Goal: Task Accomplishment & Management: Manage account settings

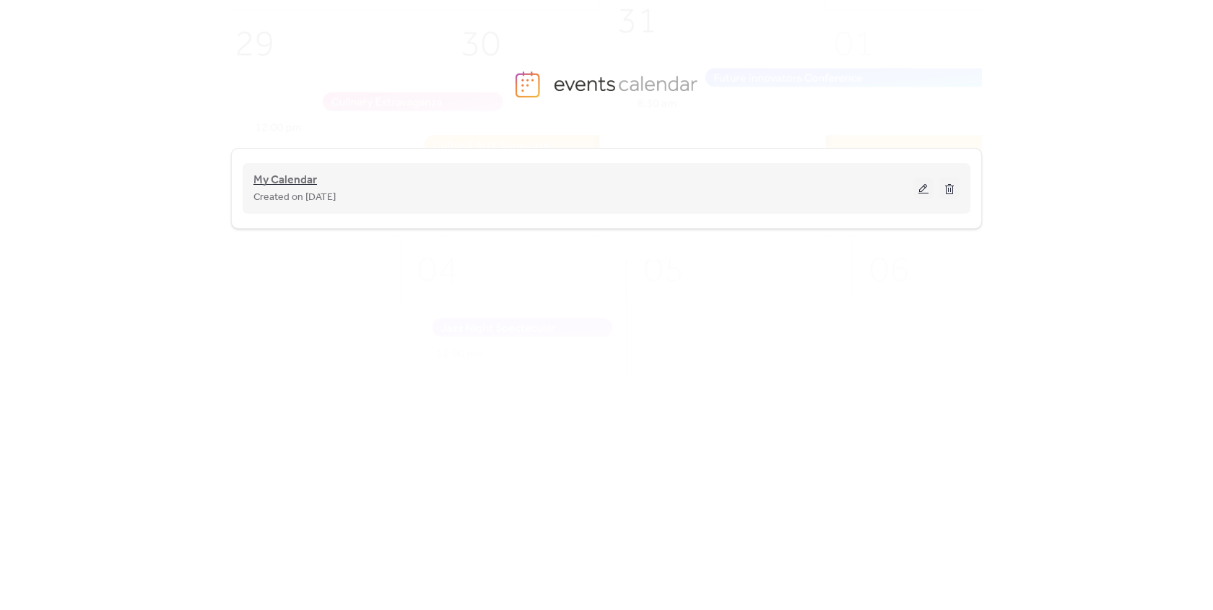
click at [315, 175] on span "My Calendar" at bounding box center [285, 180] width 64 height 17
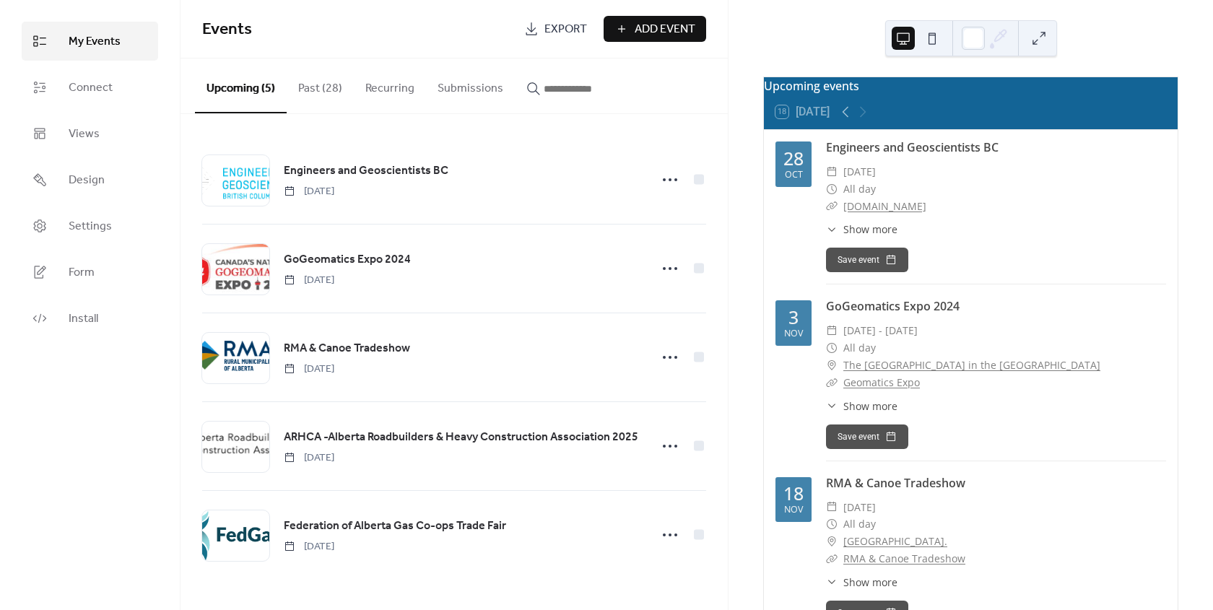
click at [310, 93] on button "Past (28)" at bounding box center [320, 84] width 67 height 53
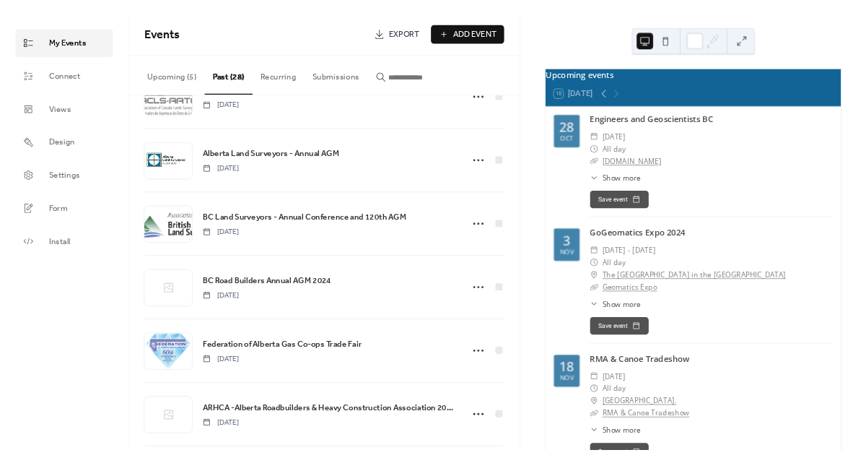
scroll to position [188, 0]
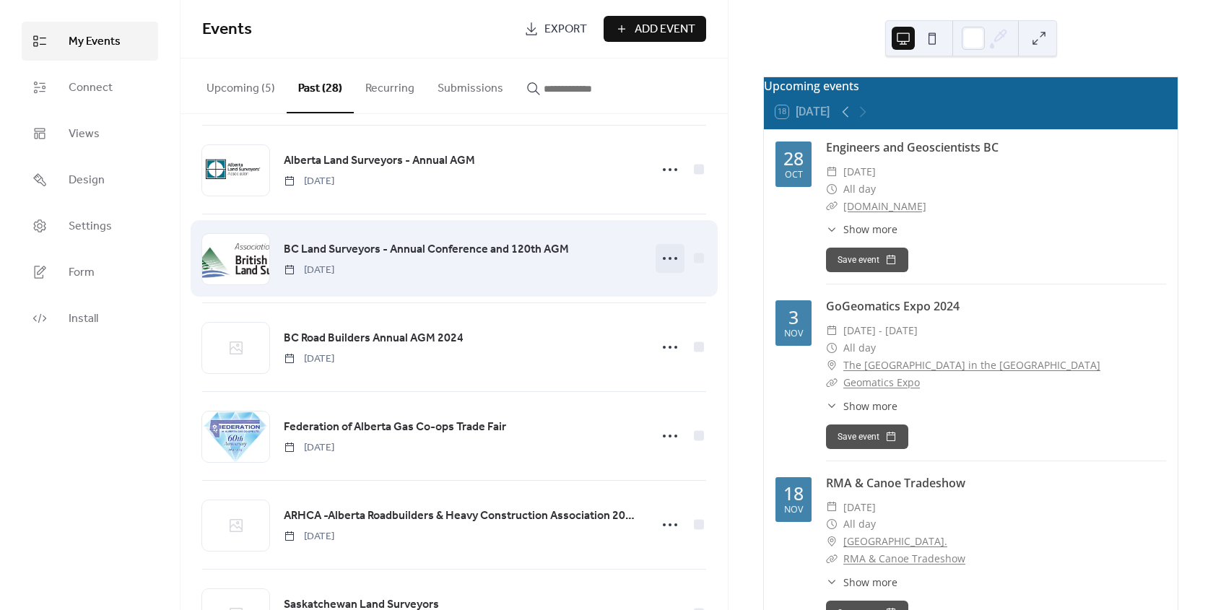
click at [664, 258] on icon at bounding box center [669, 258] width 23 height 23
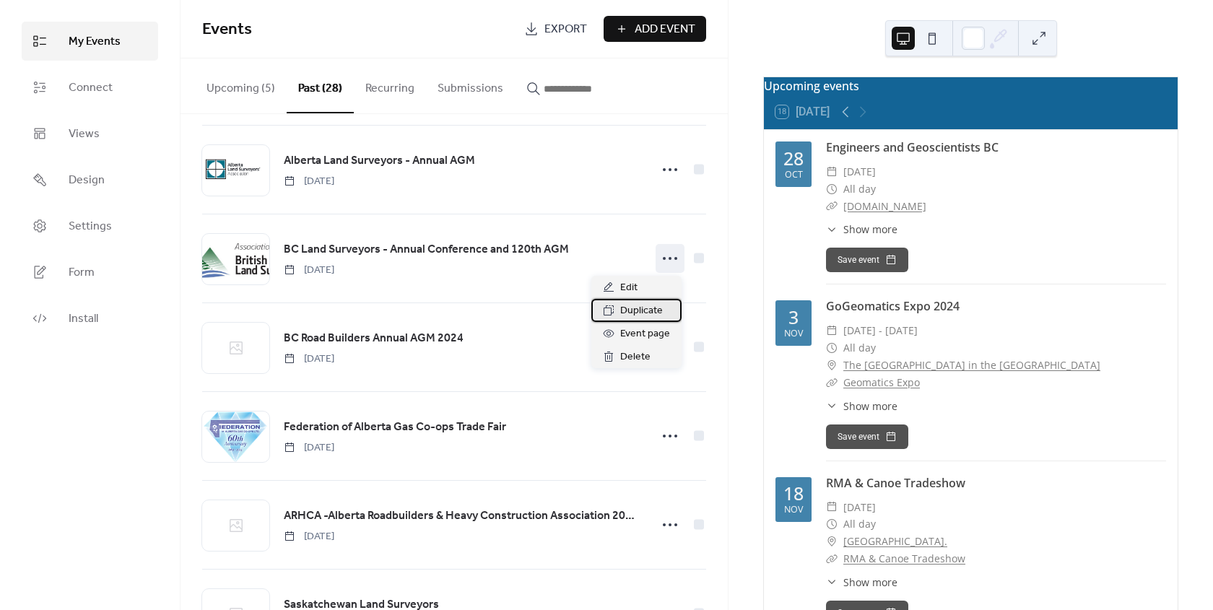
click at [646, 303] on span "Duplicate" at bounding box center [641, 311] width 43 height 17
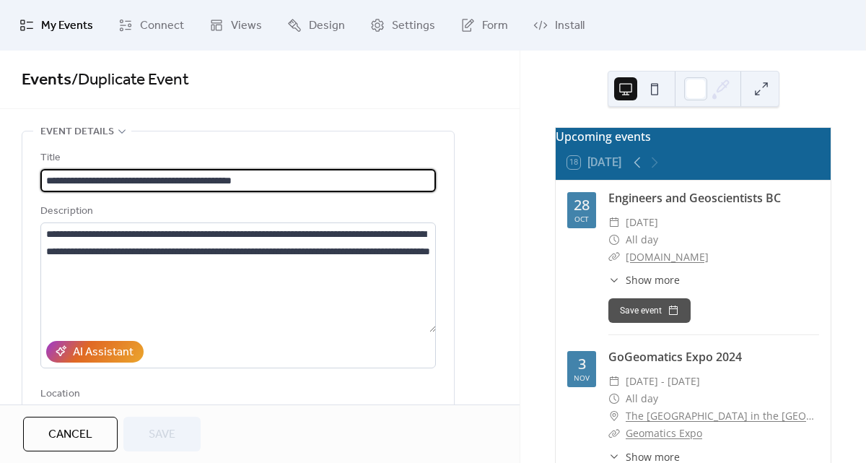
click at [256, 180] on input "**********" at bounding box center [238, 180] width 396 height 23
type input "**********"
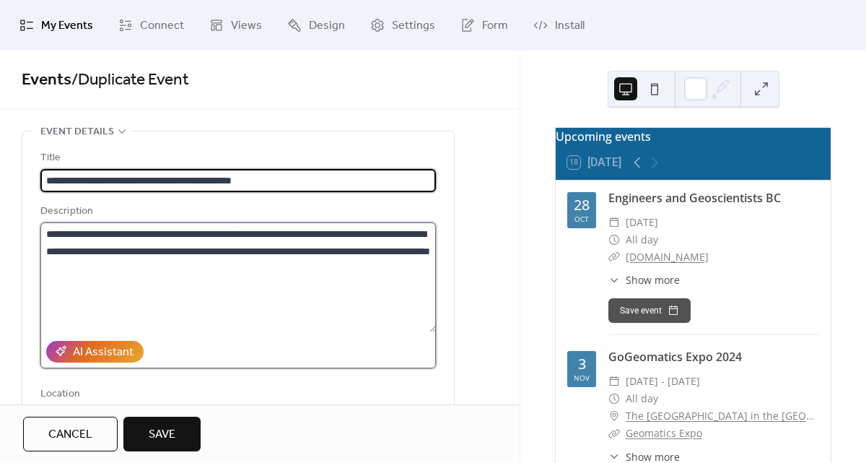
click at [150, 257] on textarea "**********" at bounding box center [238, 277] width 396 height 110
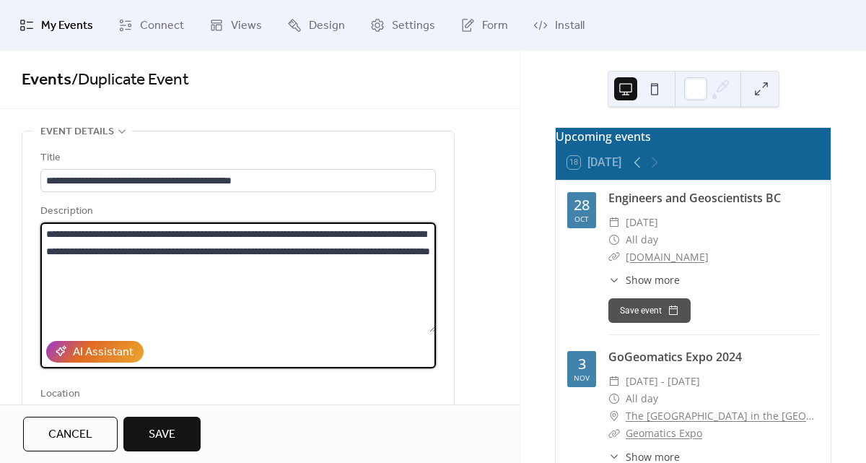
drag, startPoint x: 253, startPoint y: 267, endPoint x: 15, endPoint y: 237, distance: 240.2
paste textarea "**********"
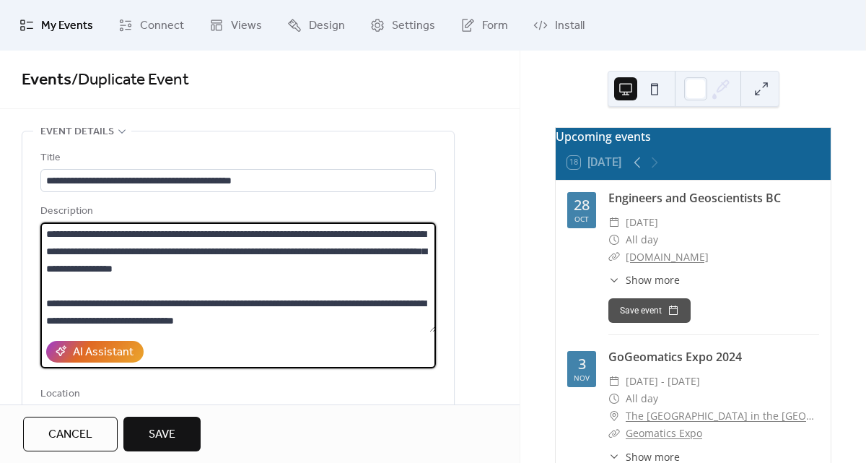
type textarea "**********"
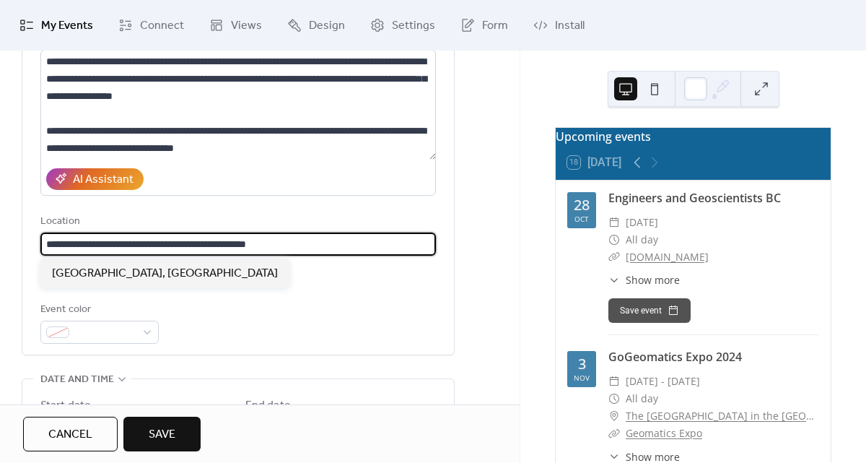
scroll to position [1, 0]
drag, startPoint x: 339, startPoint y: 248, endPoint x: -14, endPoint y: 250, distance: 353.8
click at [0, 250] on html "**********" at bounding box center [433, 231] width 866 height 463
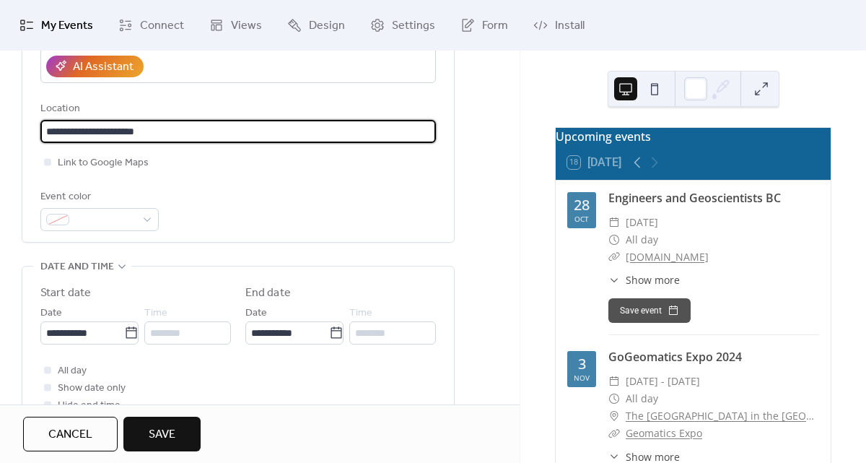
scroll to position [289, 0]
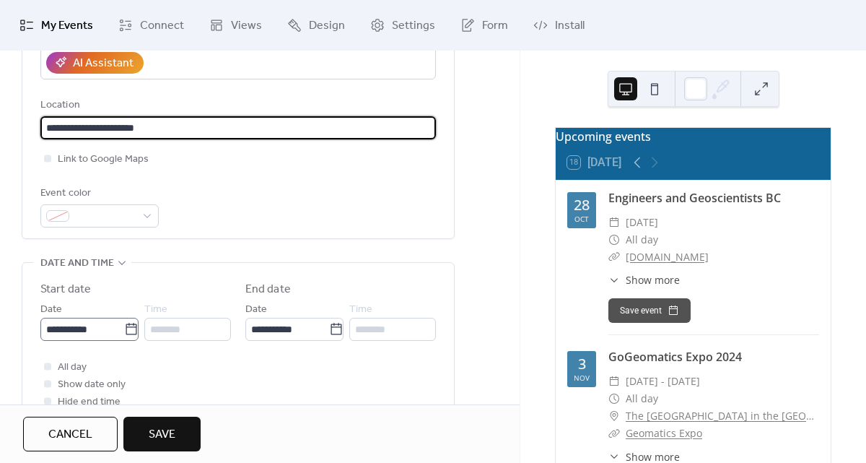
type input "**********"
click at [129, 329] on icon at bounding box center [131, 329] width 14 height 14
click at [124, 329] on input "**********" at bounding box center [82, 329] width 84 height 23
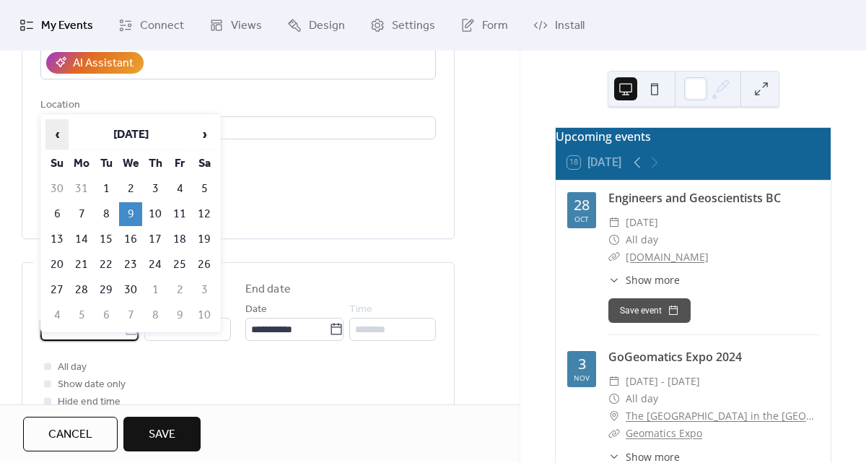
click at [58, 134] on span "‹" at bounding box center [57, 134] width 22 height 29
click at [84, 240] on td "10" at bounding box center [81, 239] width 23 height 24
type input "**********"
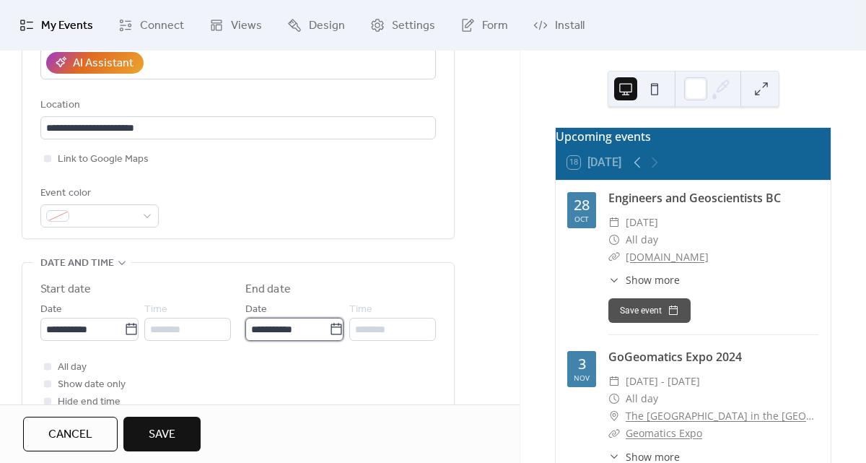
click at [284, 331] on input "**********" at bounding box center [287, 329] width 84 height 23
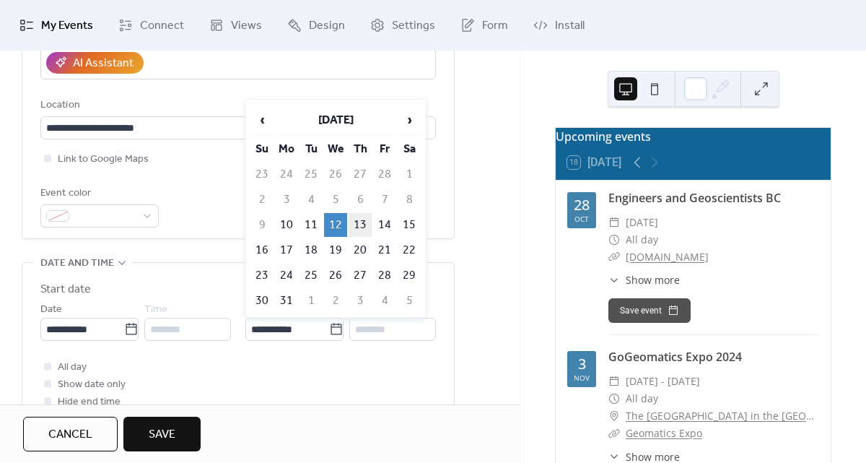
click at [360, 222] on td "13" at bounding box center [360, 225] width 23 height 24
type input "**********"
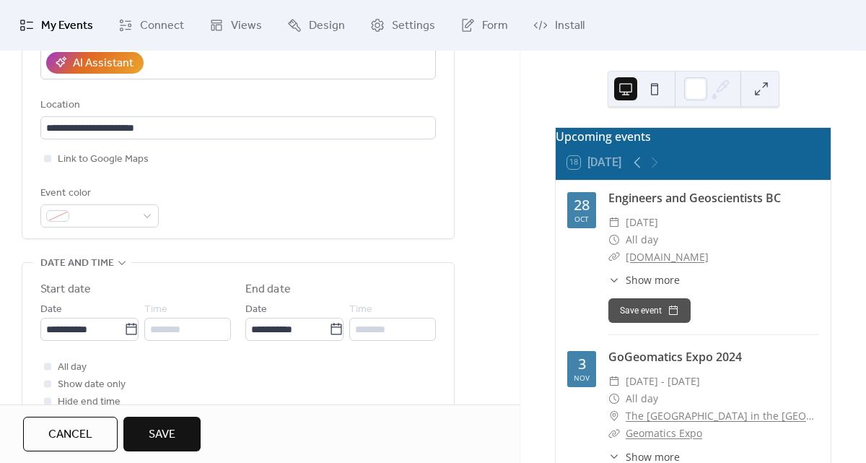
click at [310, 370] on div "All day Show date only Hide end time" at bounding box center [238, 384] width 396 height 52
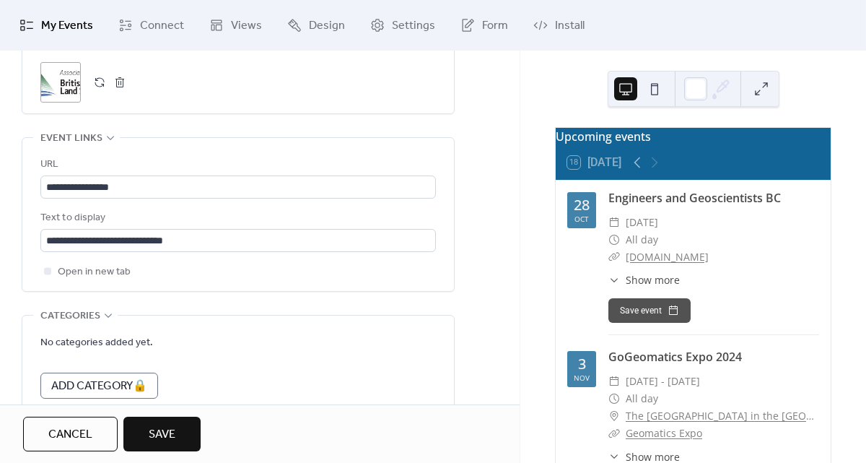
scroll to position [767, 0]
click at [170, 430] on span "Save" at bounding box center [162, 434] width 27 height 17
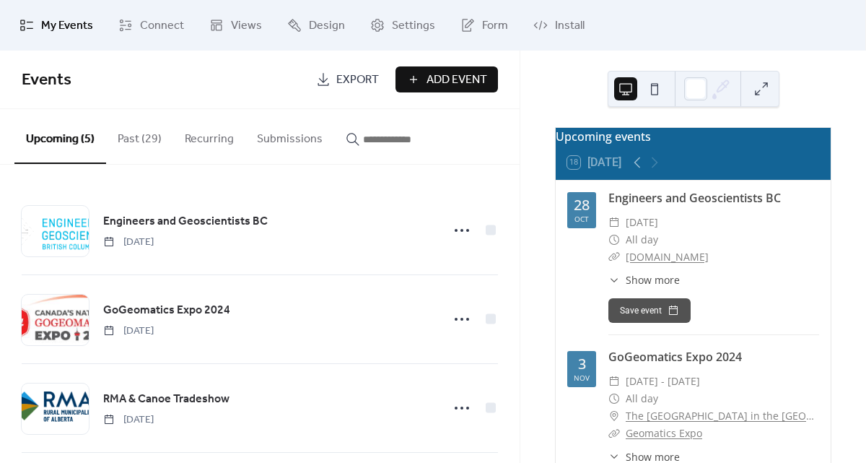
click at [126, 135] on button "Past (29)" at bounding box center [139, 135] width 67 height 53
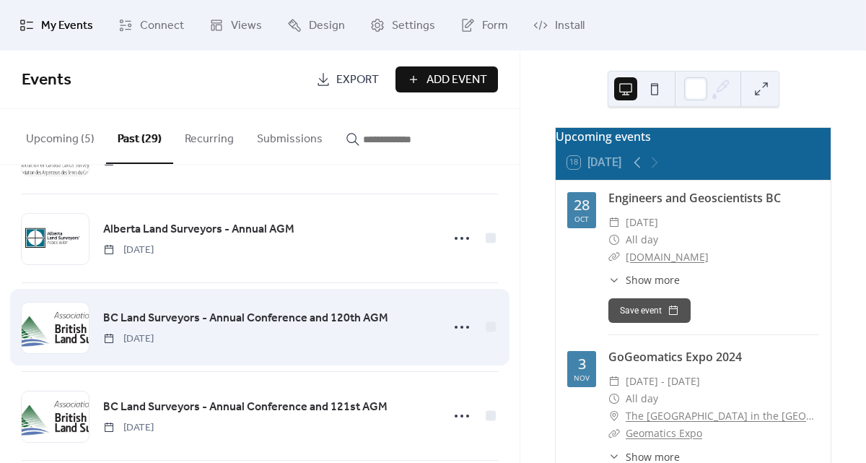
scroll to position [171, 0]
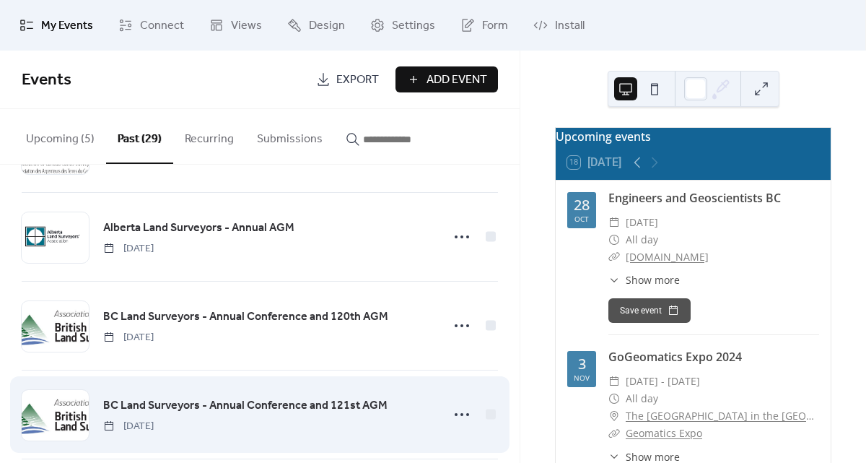
click at [200, 402] on span "BC Land Surveyors - Annual Conference and 121st AGM" at bounding box center [245, 405] width 284 height 17
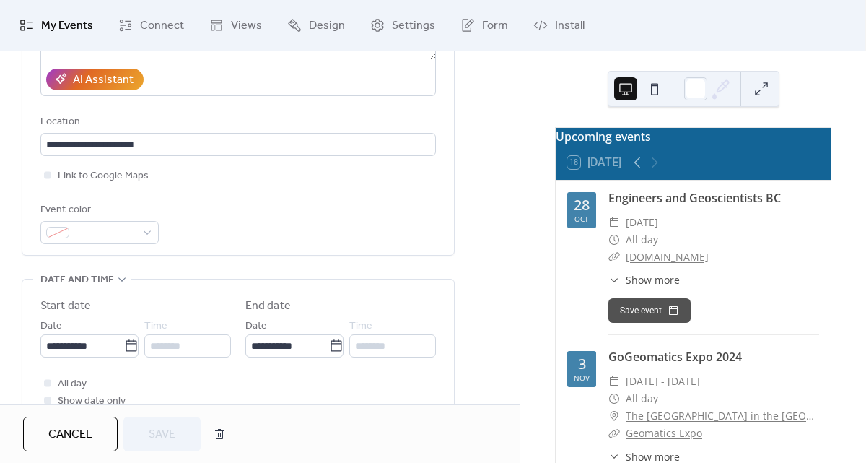
scroll to position [278, 0]
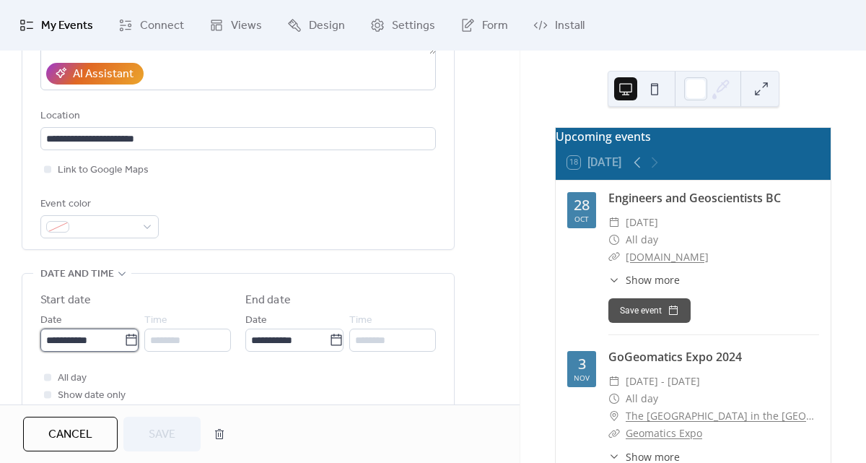
click at [103, 338] on input "**********" at bounding box center [82, 340] width 84 height 23
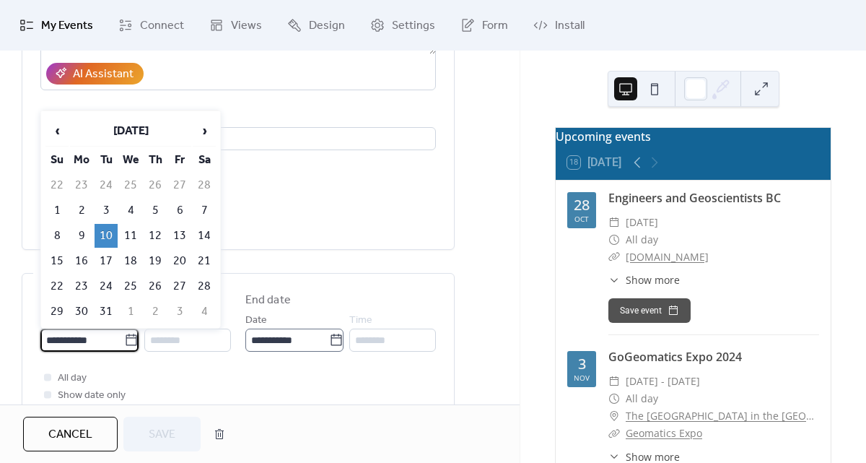
type input "**********"
click at [315, 337] on input "**********" at bounding box center [287, 340] width 84 height 23
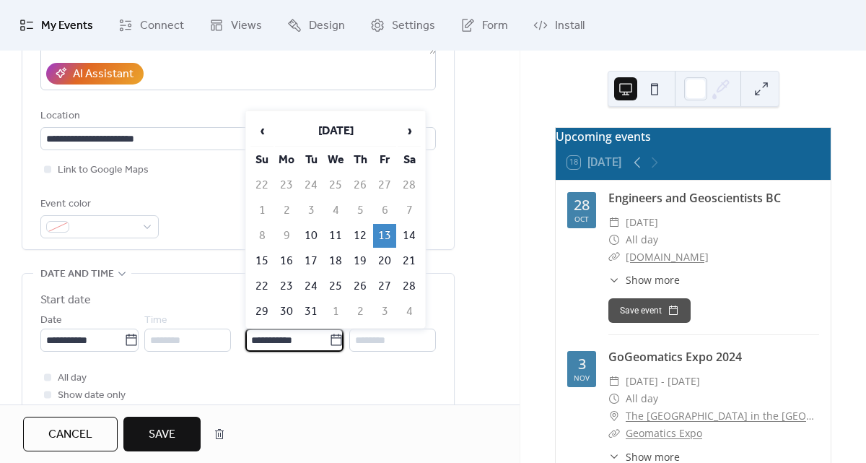
click at [157, 432] on span "Save" at bounding box center [162, 434] width 27 height 17
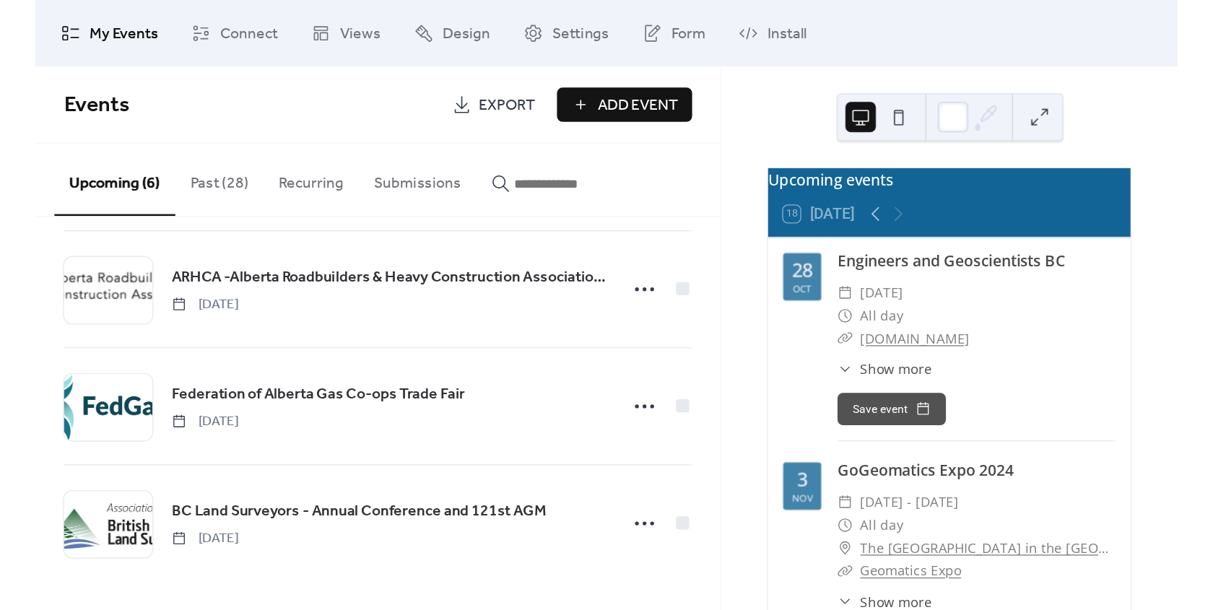
scroll to position [79, 0]
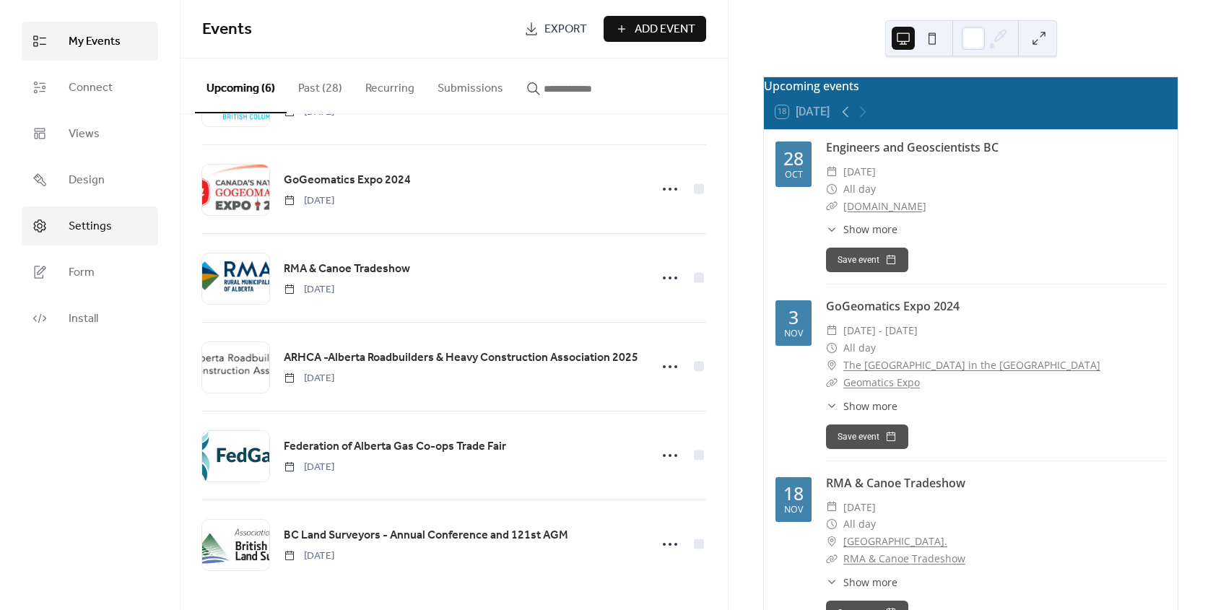
click at [79, 226] on span "Settings" at bounding box center [90, 226] width 43 height 17
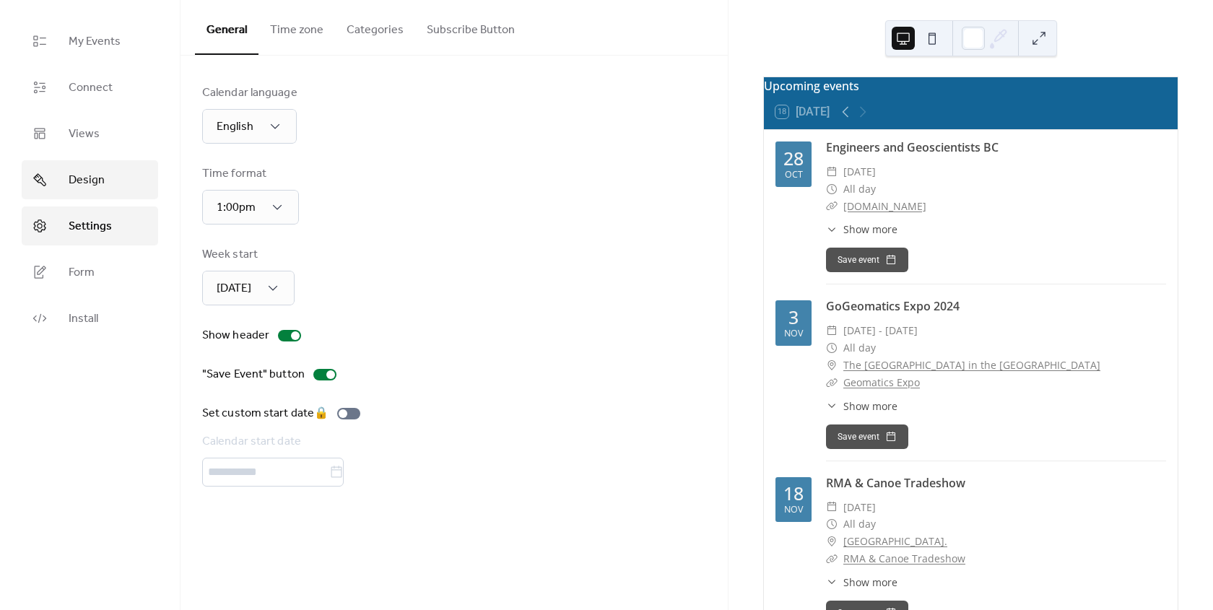
click at [96, 173] on span "Design" at bounding box center [87, 180] width 36 height 17
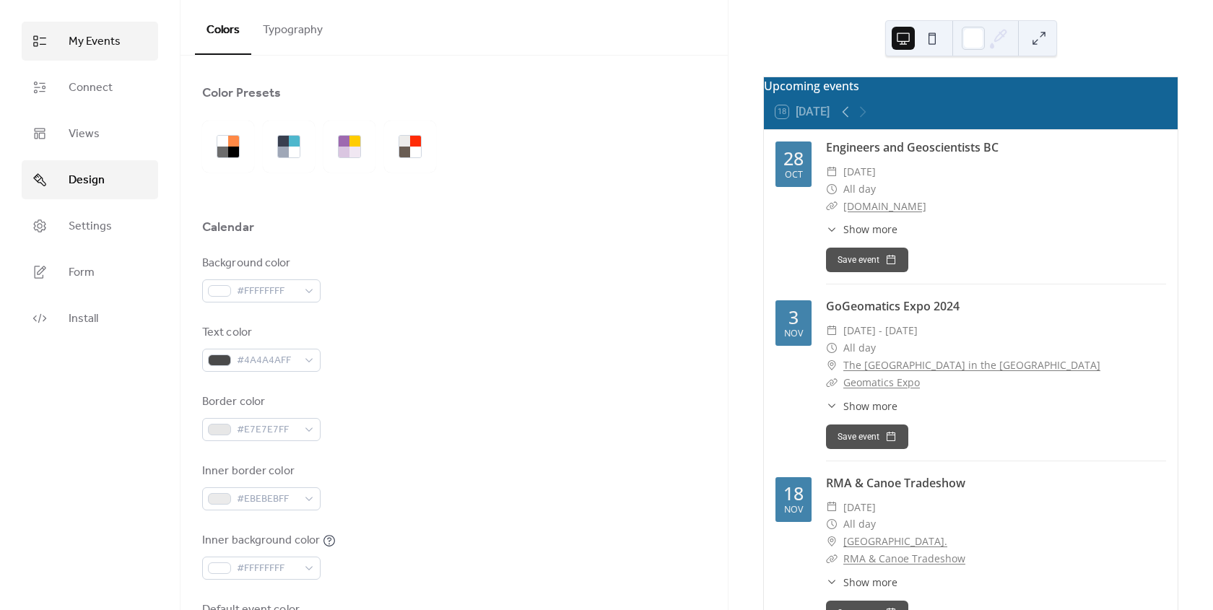
click at [86, 44] on span "My Events" at bounding box center [95, 41] width 52 height 17
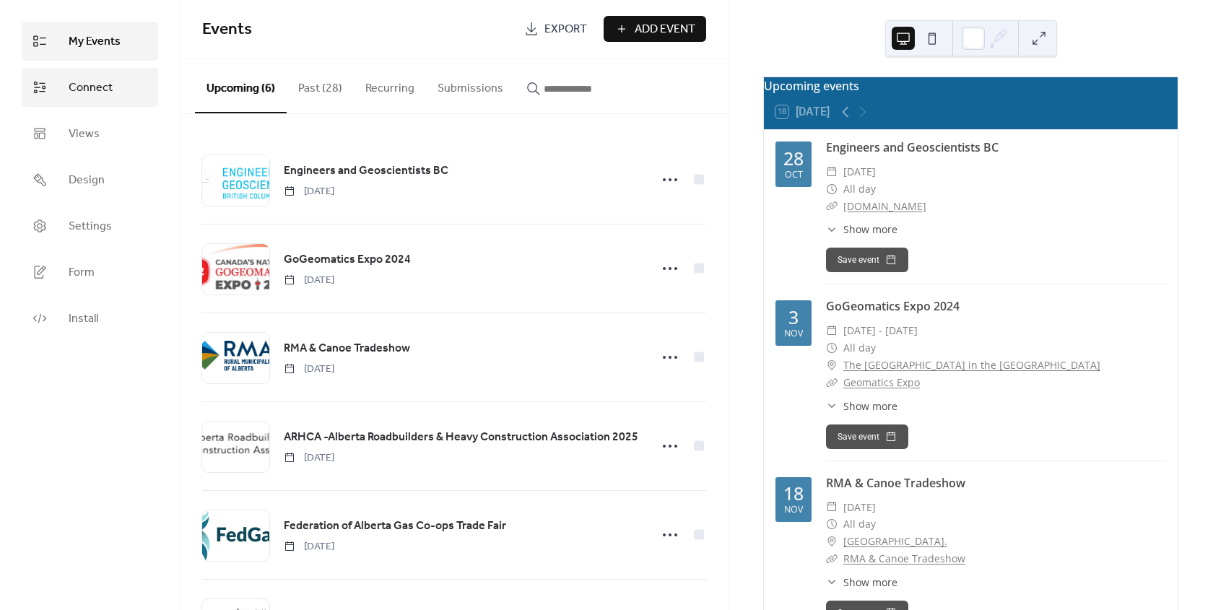
click at [82, 90] on span "Connect" at bounding box center [91, 87] width 44 height 17
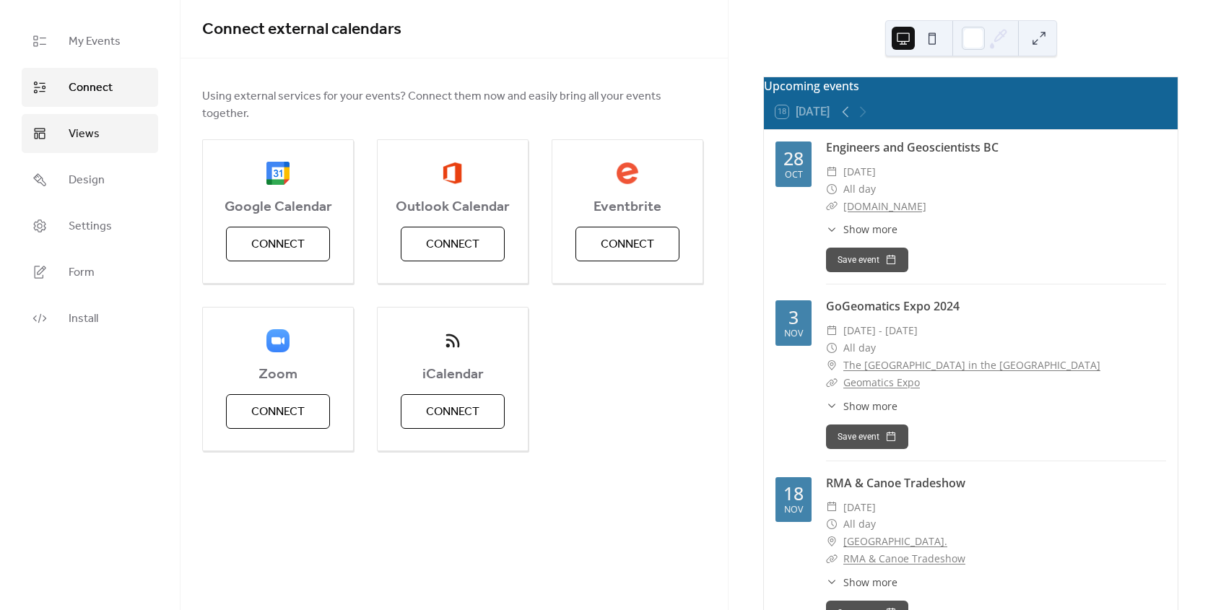
click at [82, 126] on span "Views" at bounding box center [84, 134] width 31 height 17
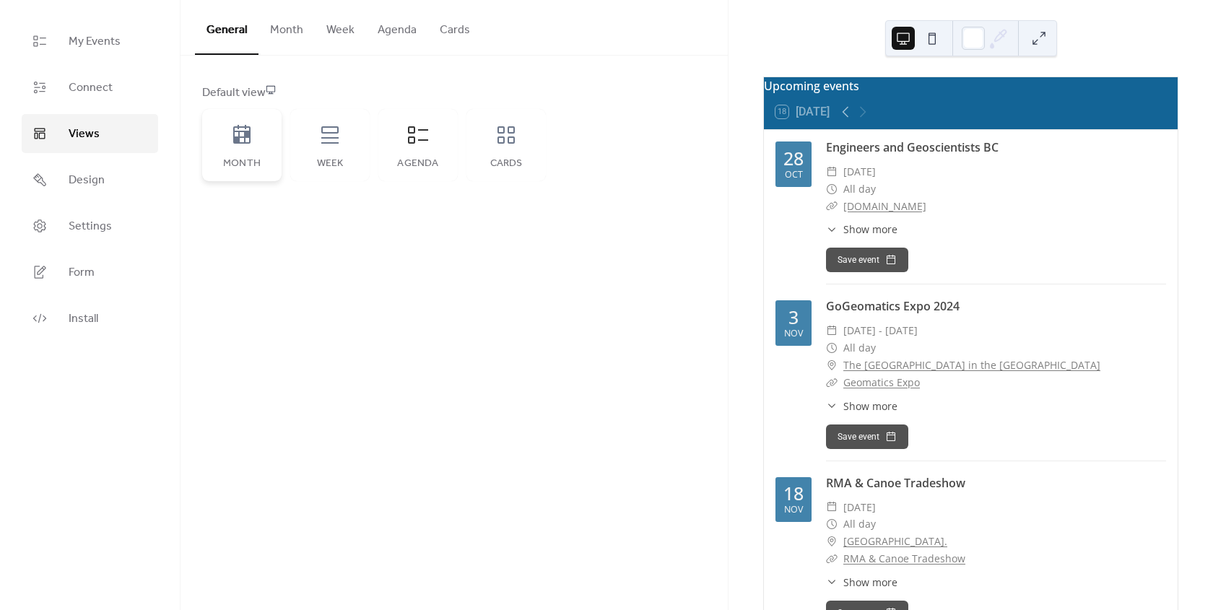
click at [232, 143] on icon at bounding box center [241, 134] width 23 height 23
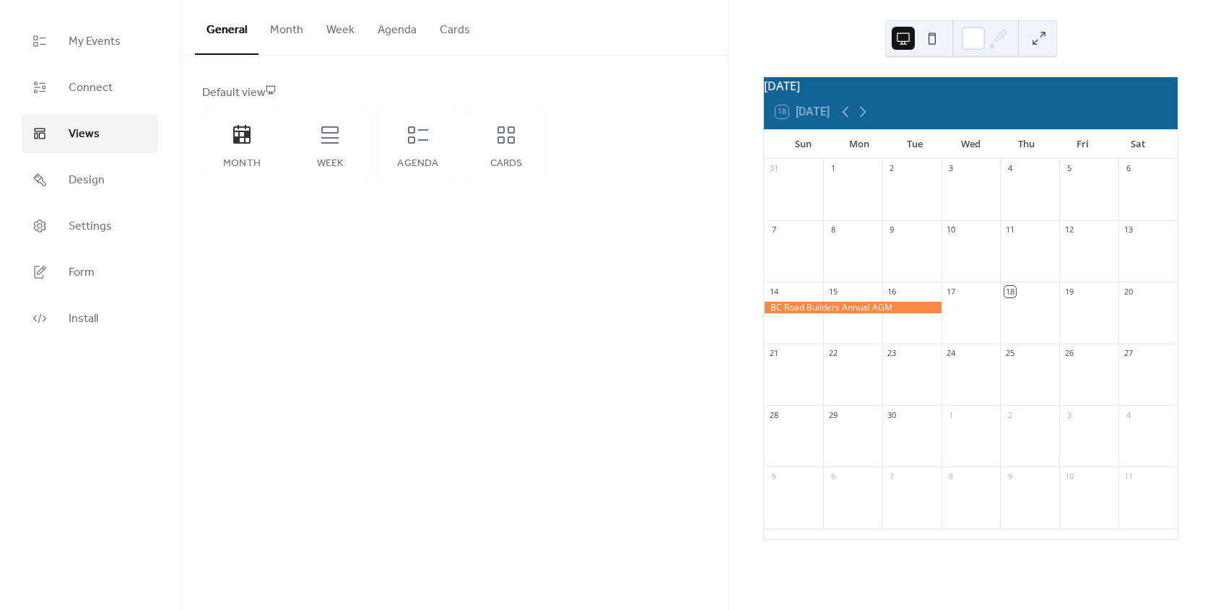
click at [288, 28] on button "Month" at bounding box center [286, 26] width 56 height 53
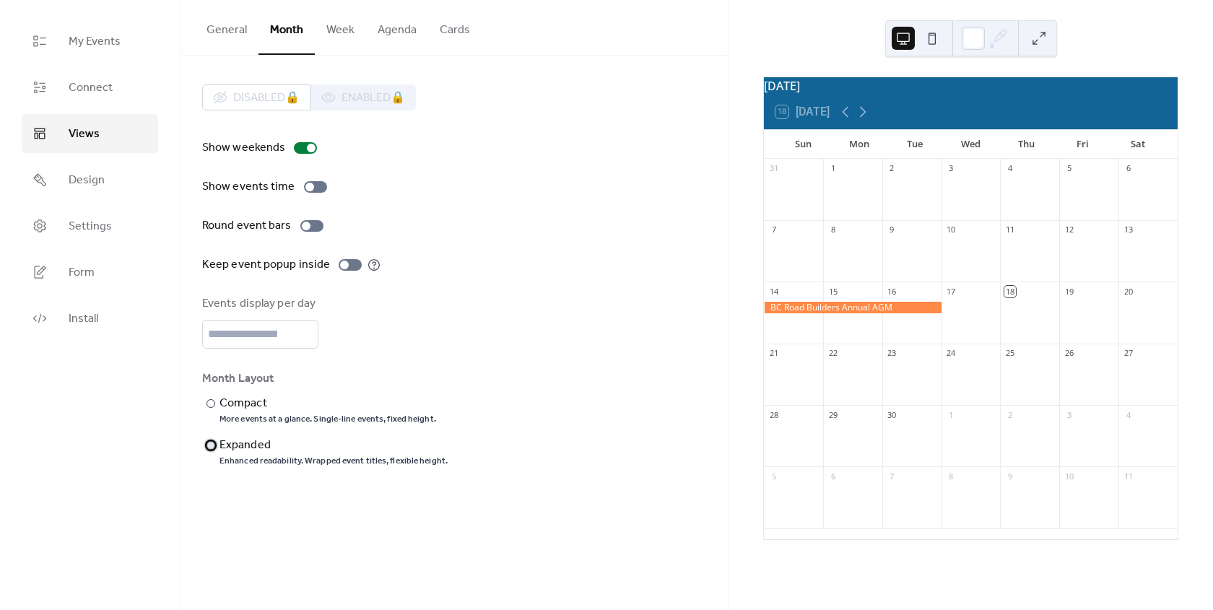
click at [254, 440] on div "Expanded" at bounding box center [331, 445] width 225 height 17
click at [352, 265] on div at bounding box center [350, 265] width 23 height 12
click at [246, 443] on div "Expanded" at bounding box center [331, 445] width 225 height 17
click at [336, 27] on button "Week" at bounding box center [340, 26] width 51 height 53
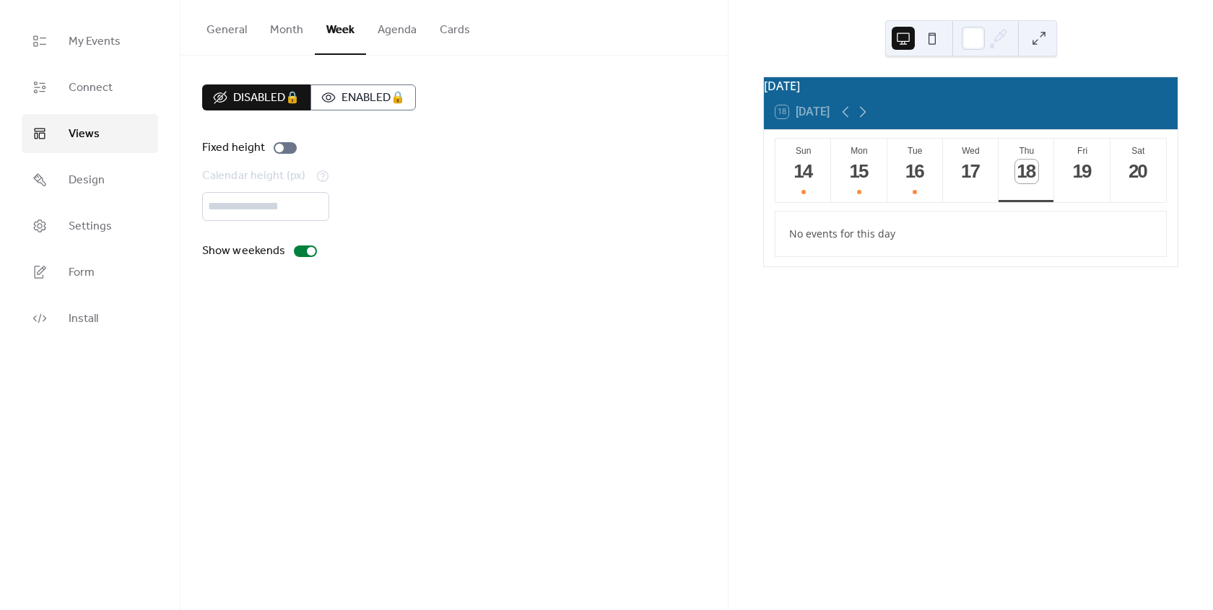
click at [392, 30] on button "Agenda" at bounding box center [397, 26] width 62 height 53
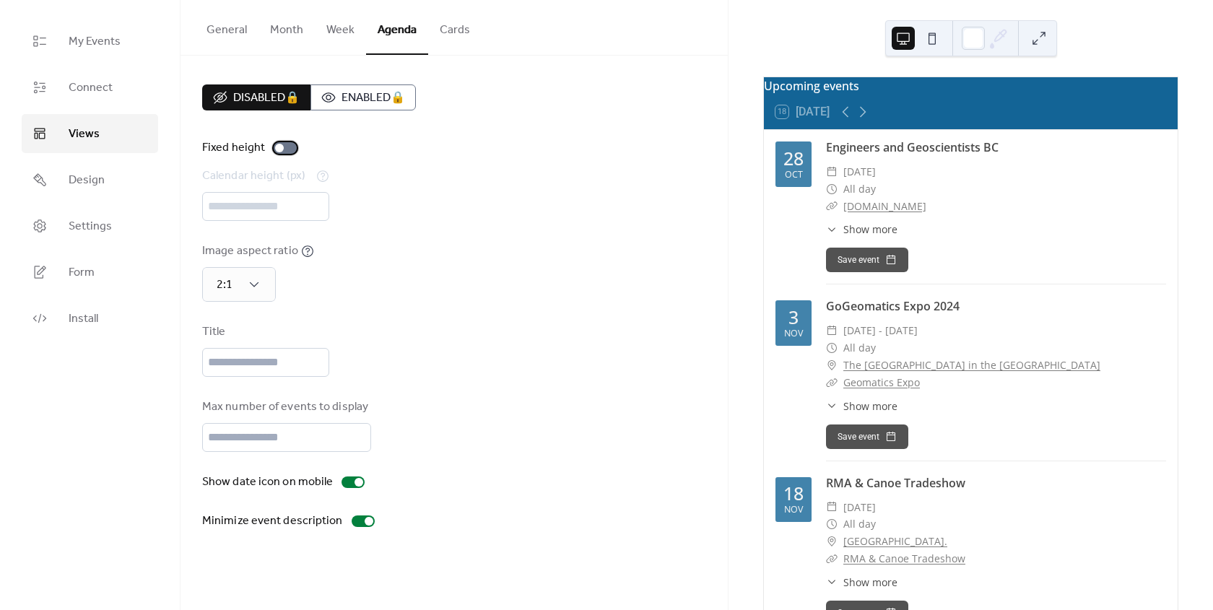
click at [290, 149] on div at bounding box center [285, 148] width 23 height 12
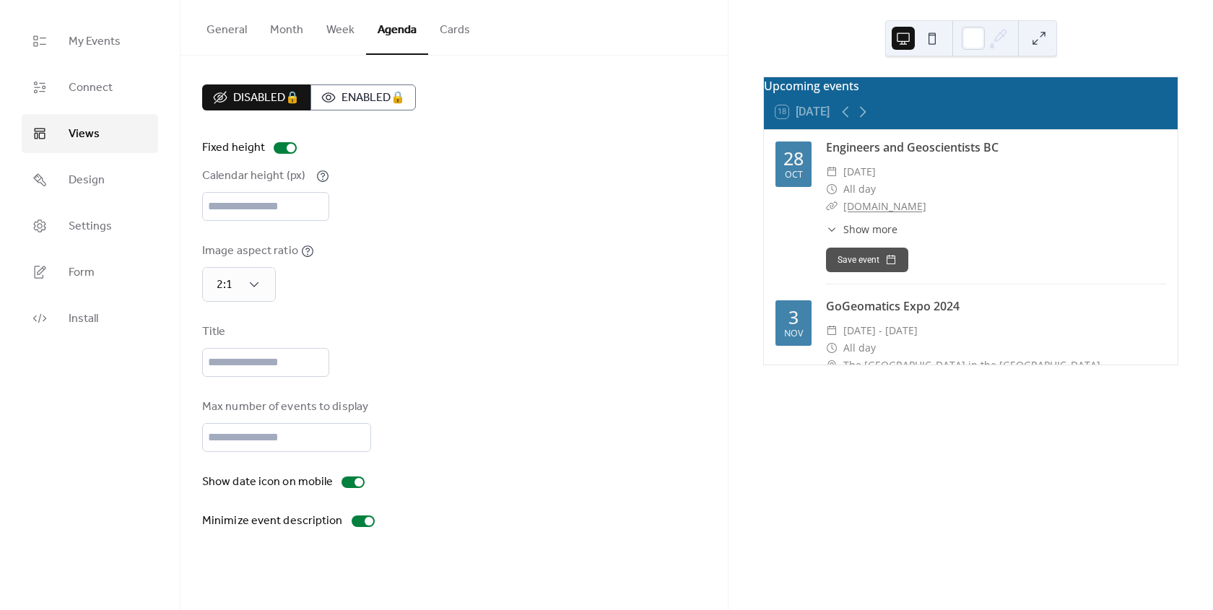
click at [447, 30] on button "Cards" at bounding box center [454, 26] width 53 height 53
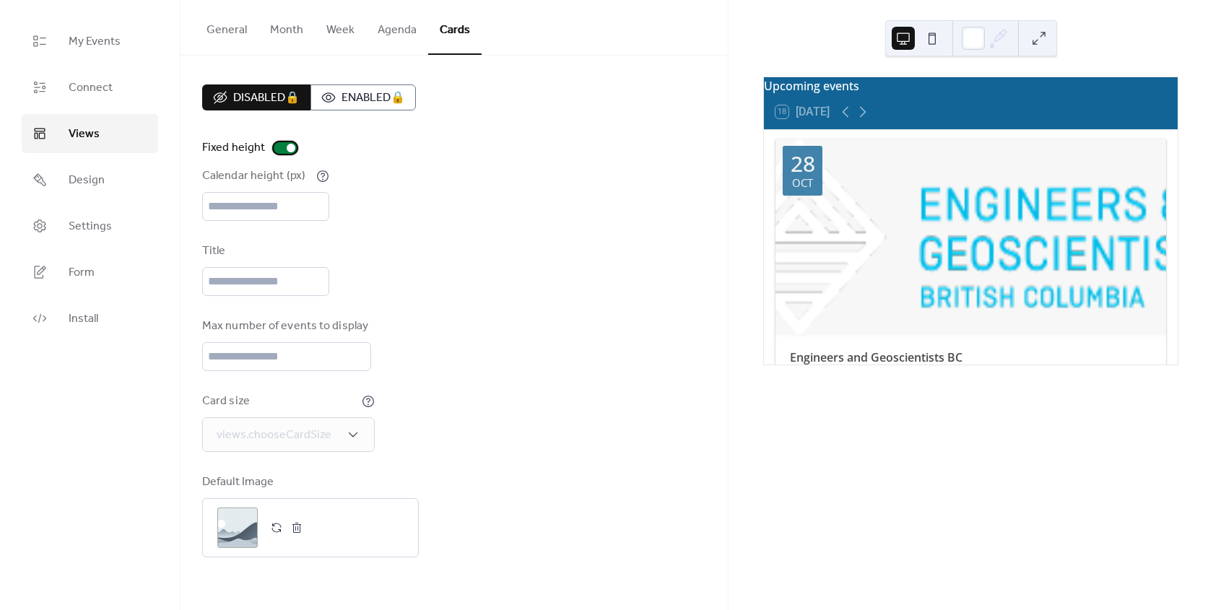
click at [280, 145] on div at bounding box center [285, 148] width 23 height 12
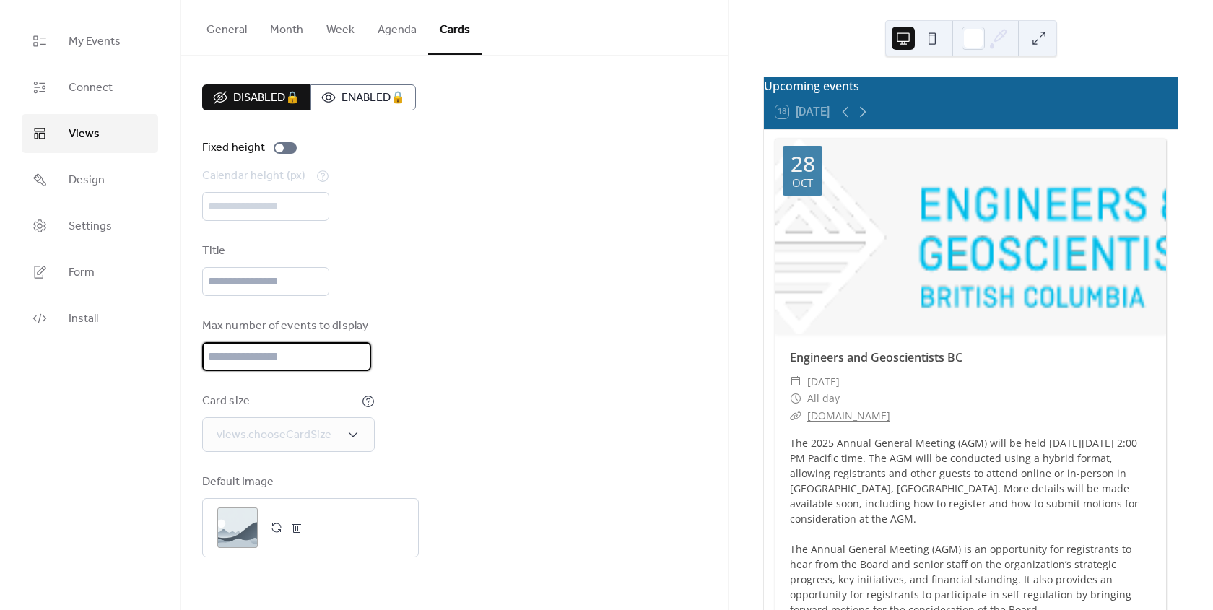
drag, startPoint x: 242, startPoint y: 350, endPoint x: 196, endPoint y: 350, distance: 46.2
click at [196, 350] on div "Disabled 🔒 Enabled 🔒 Fixed height Calendar height (px) *** Title Max number of …" at bounding box center [454, 321] width 547 height 531
click at [516, 444] on div "Card size views.chooseCardSize" at bounding box center [454, 422] width 504 height 59
click at [289, 149] on div at bounding box center [285, 148] width 23 height 12
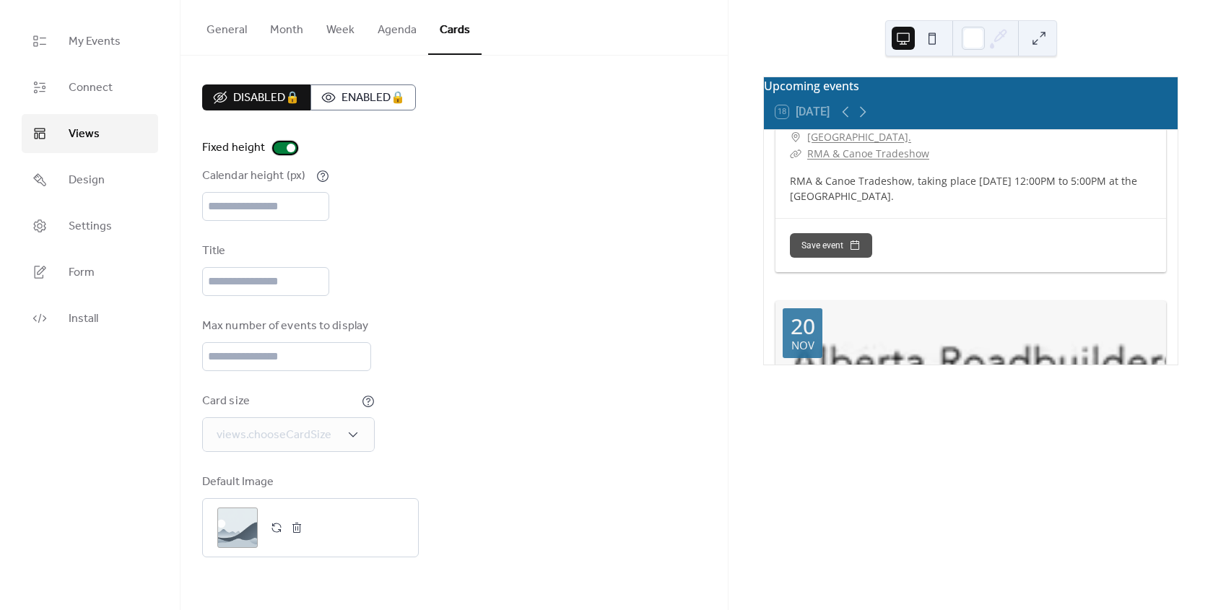
scroll to position [1396, 0]
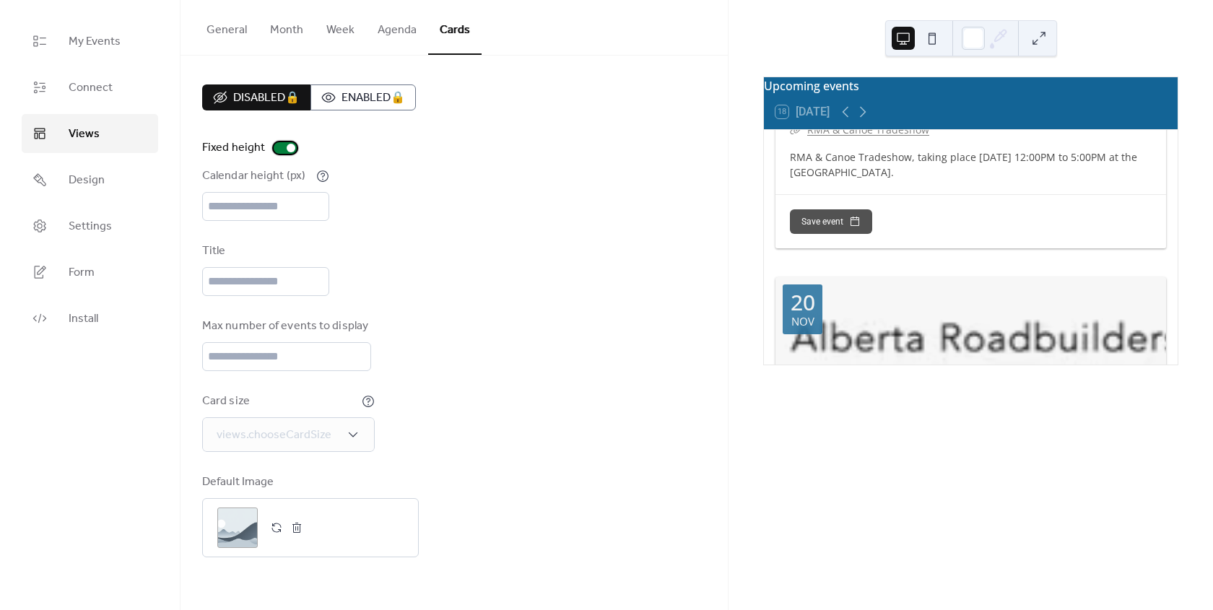
click at [278, 146] on div at bounding box center [285, 148] width 23 height 12
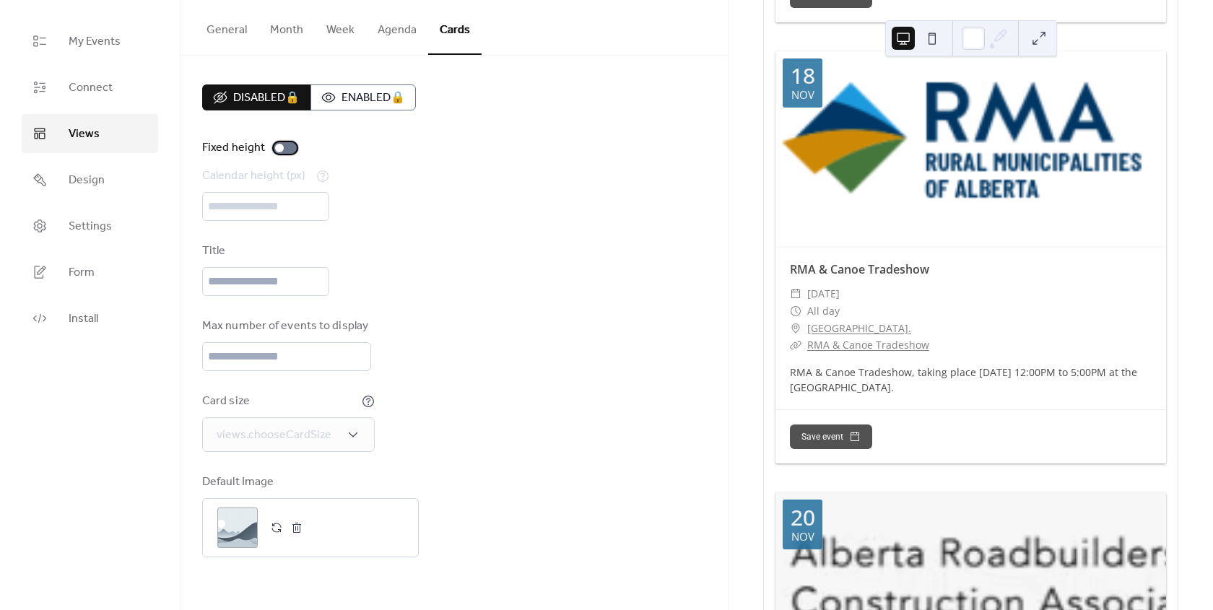
scroll to position [1141, 0]
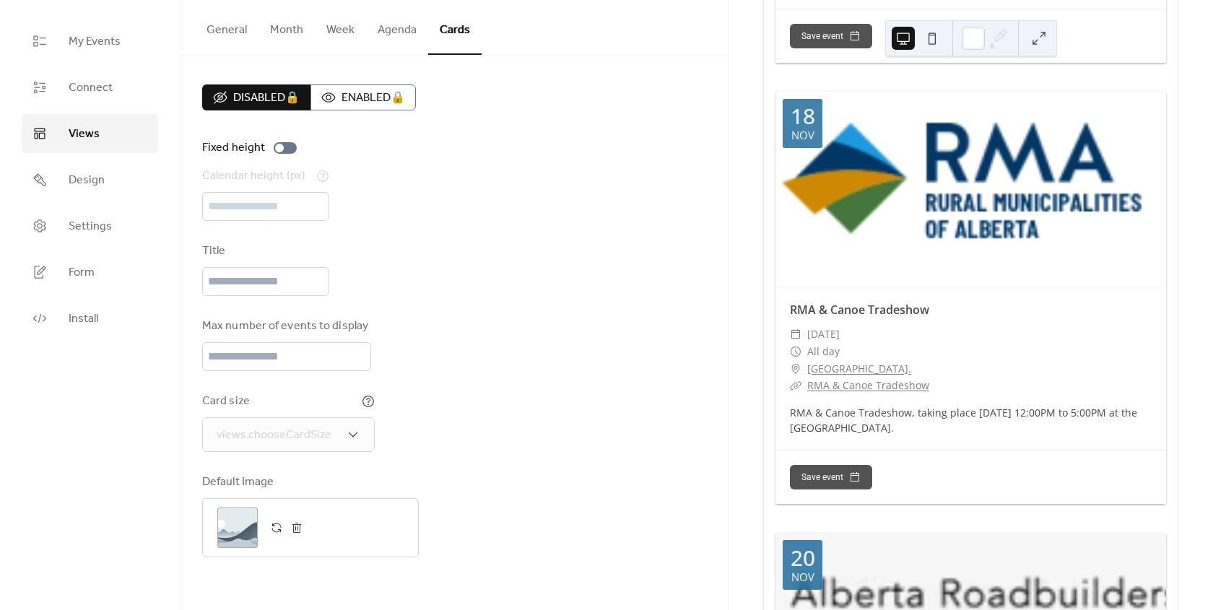
click at [229, 30] on button "General" at bounding box center [227, 26] width 64 height 53
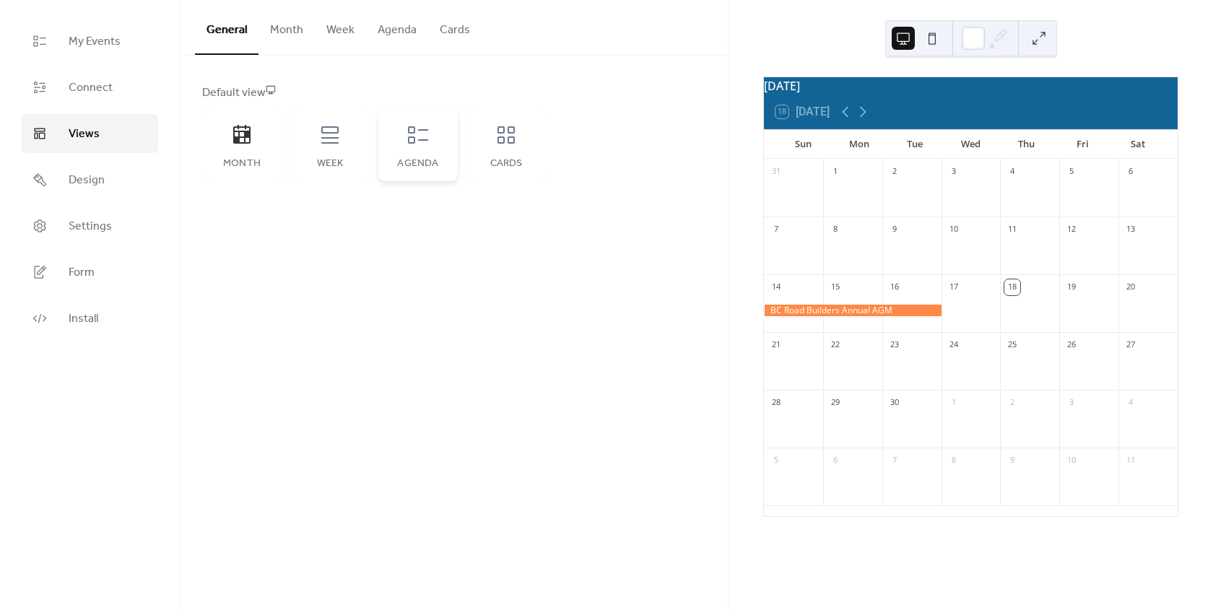
click at [414, 137] on icon at bounding box center [418, 134] width 20 height 17
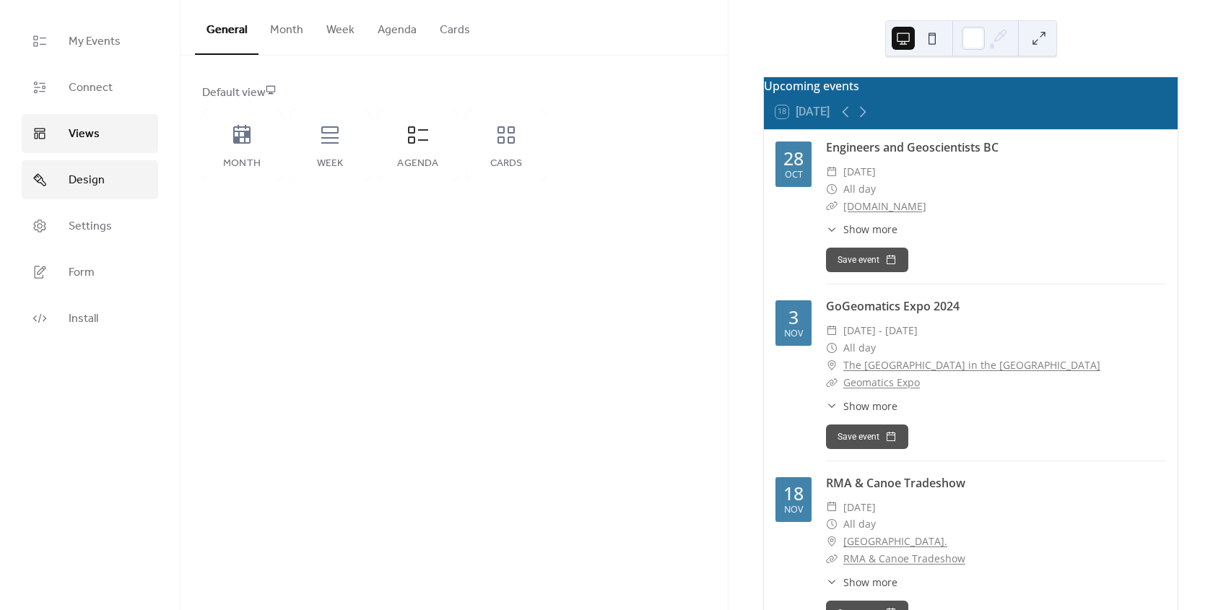
click at [96, 172] on span "Design" at bounding box center [87, 180] width 36 height 17
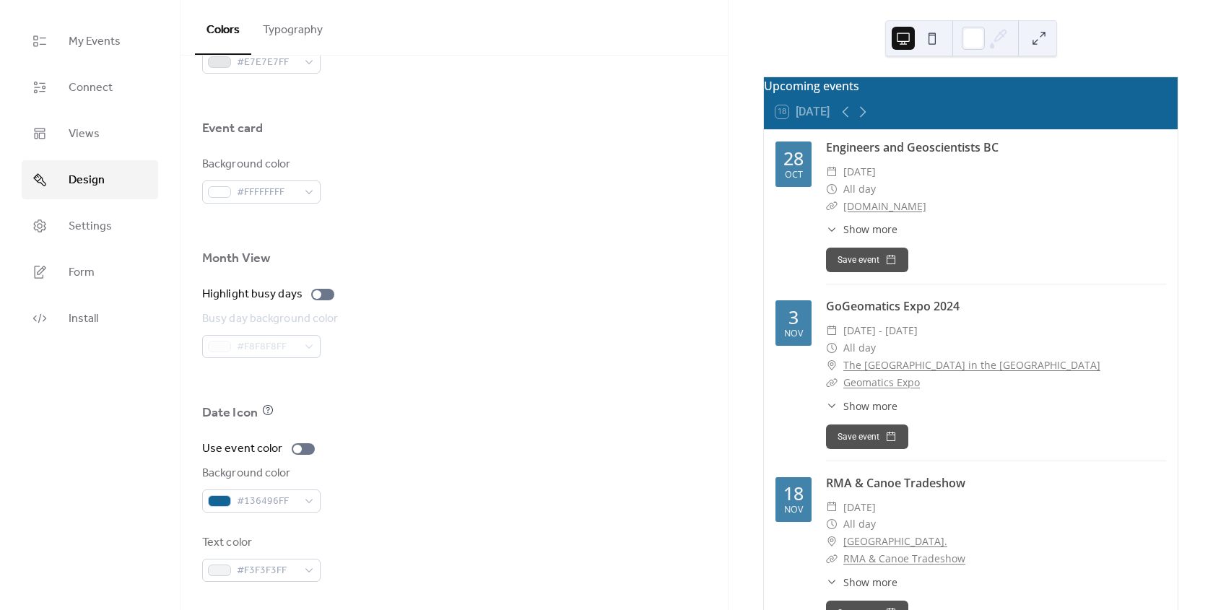
scroll to position [845, 0]
click at [99, 232] on span "Settings" at bounding box center [90, 226] width 43 height 17
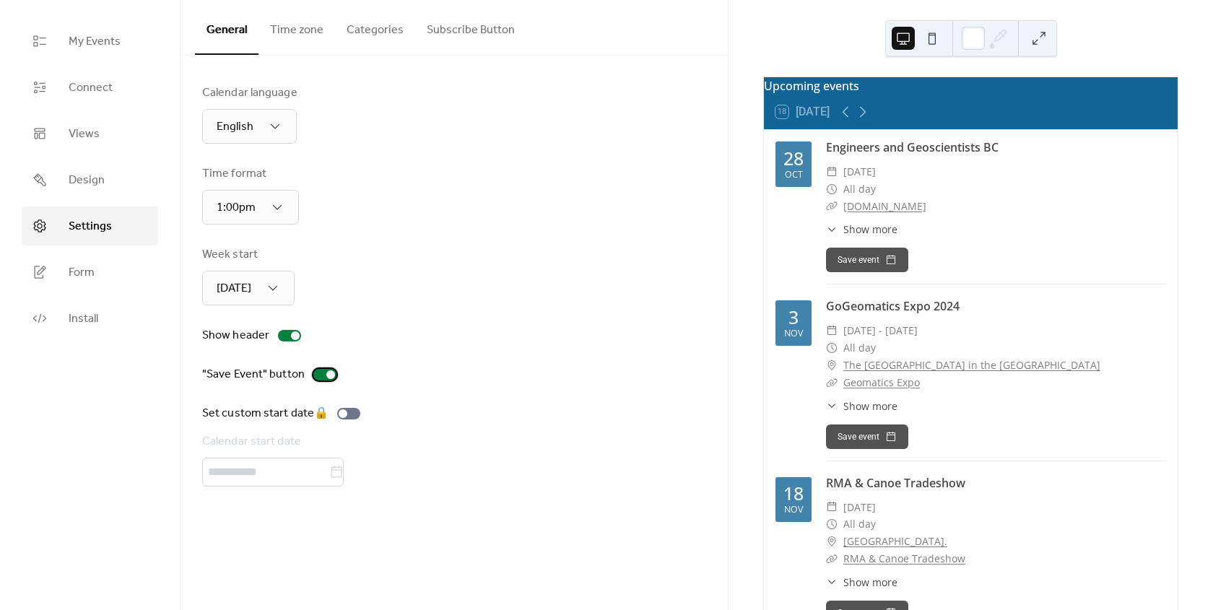
click at [318, 373] on div at bounding box center [324, 375] width 23 height 12
click at [452, 370] on div ""Save Event" button" at bounding box center [454, 374] width 504 height 17
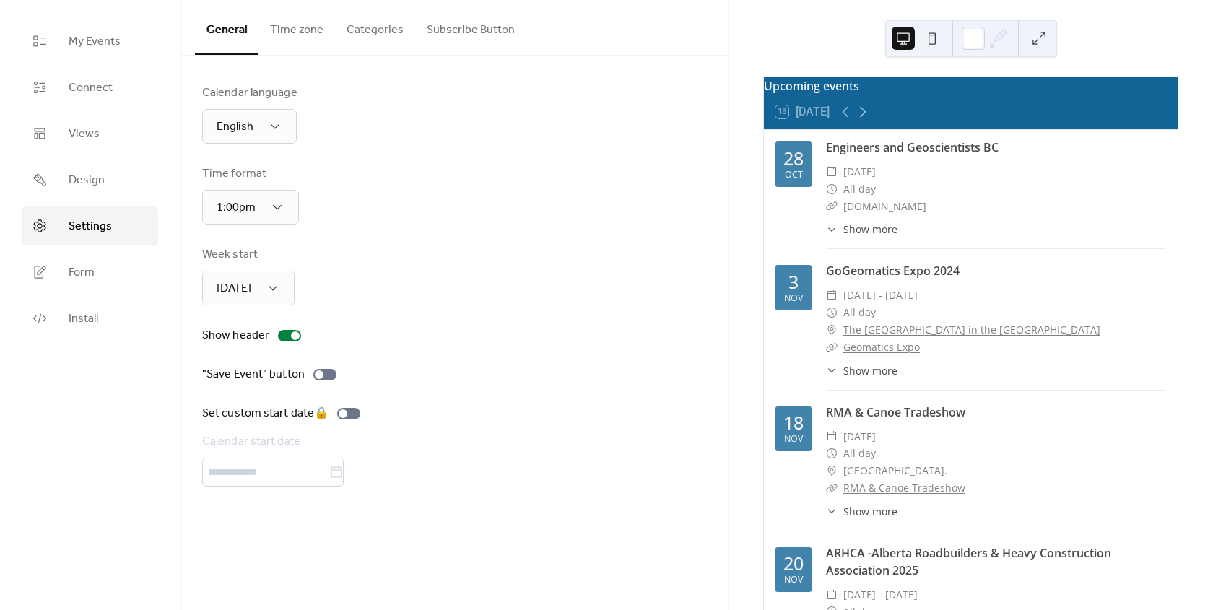
click at [830, 232] on icon at bounding box center [831, 229] width 7 height 4
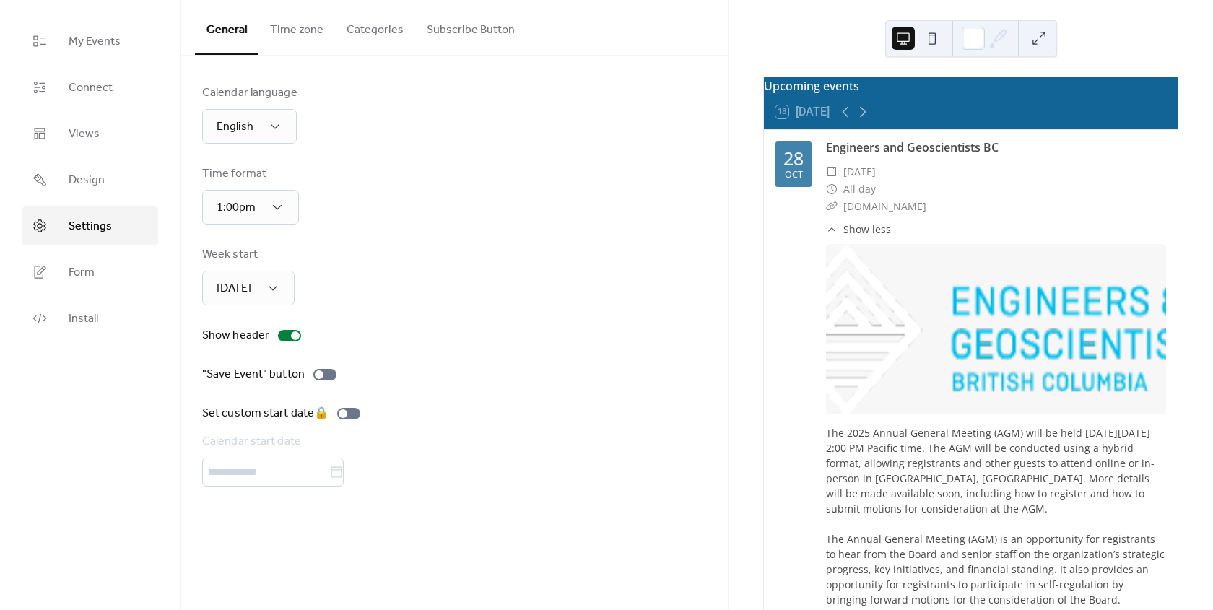
click at [830, 235] on icon at bounding box center [832, 230] width 12 height 12
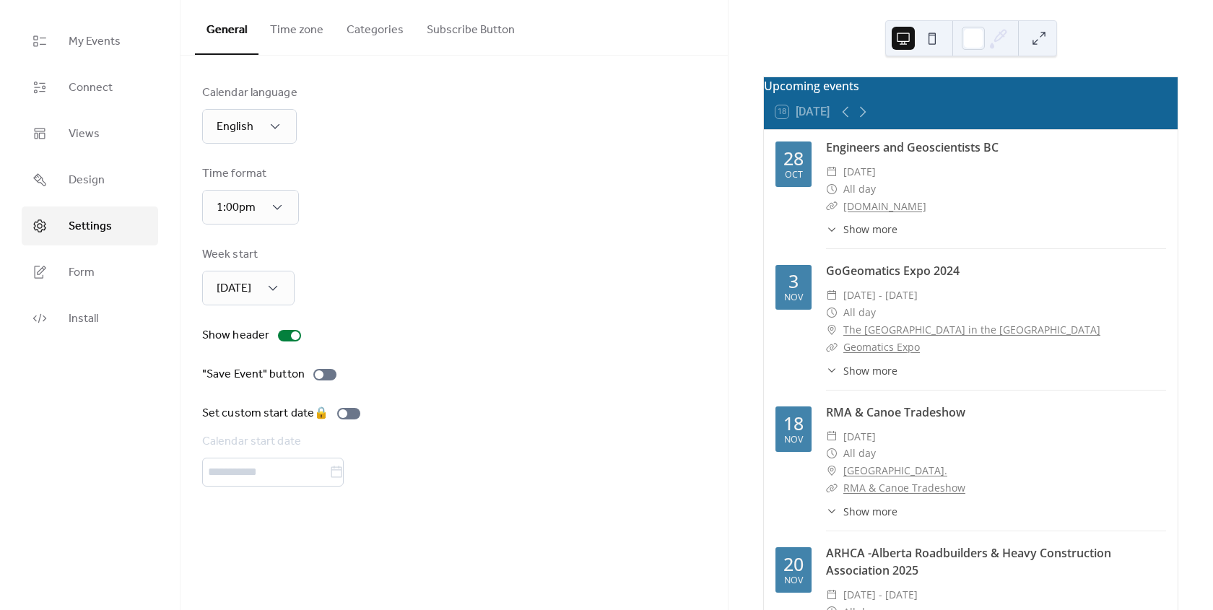
click at [292, 28] on button "Time zone" at bounding box center [296, 26] width 77 height 53
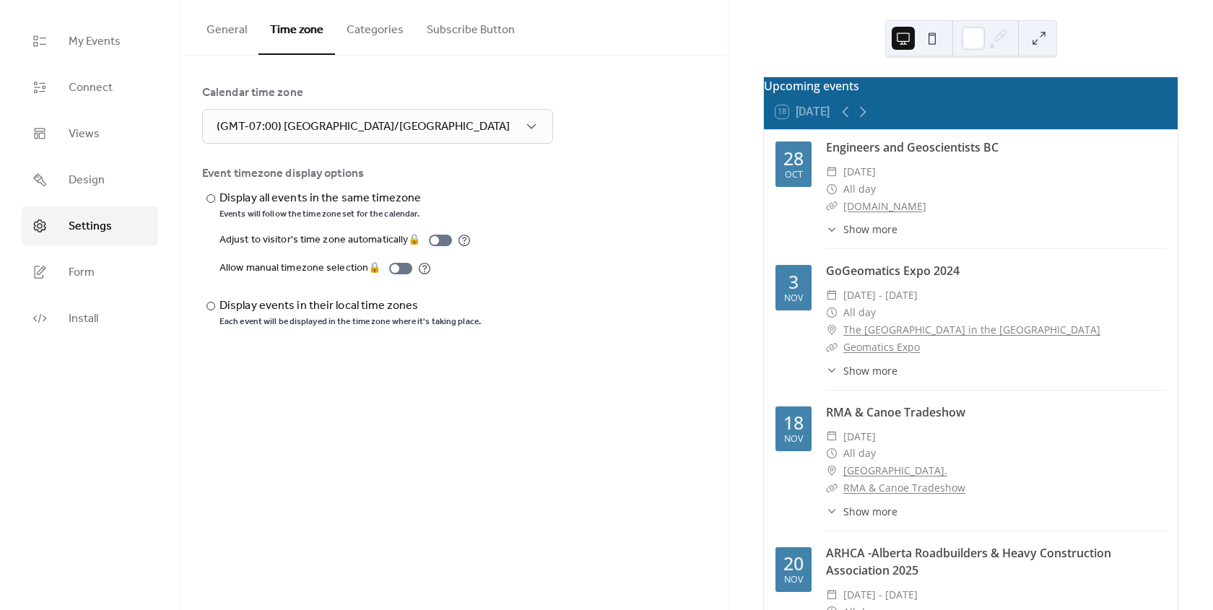
click at [375, 25] on button "Categories" at bounding box center [375, 26] width 80 height 53
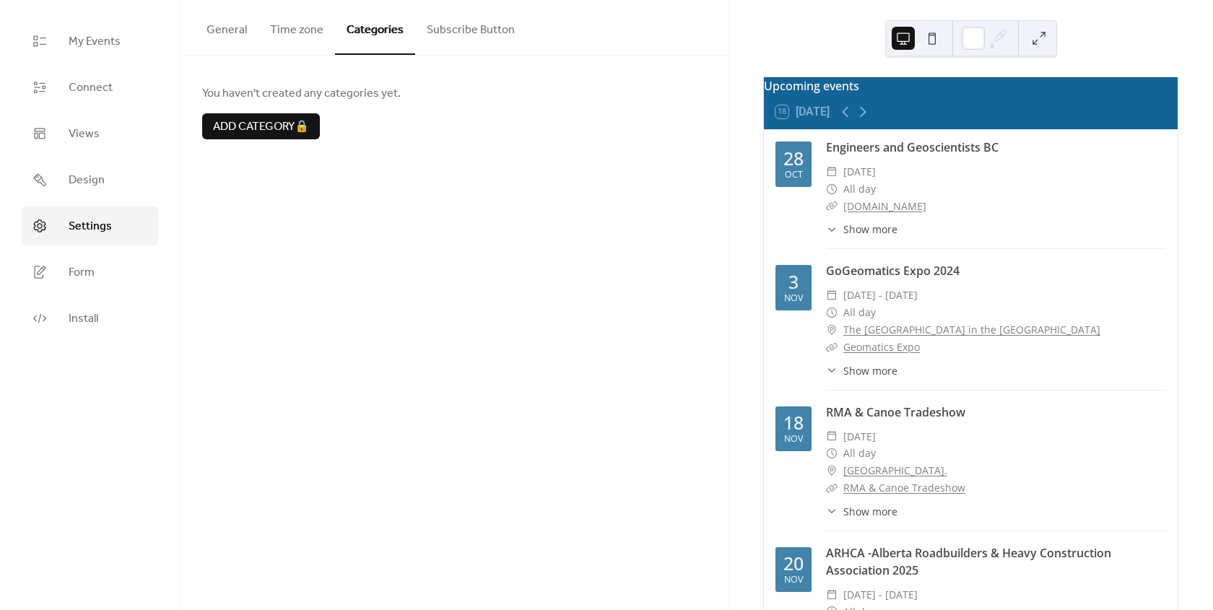
click at [468, 31] on button "Subscribe Button" at bounding box center [470, 26] width 111 height 53
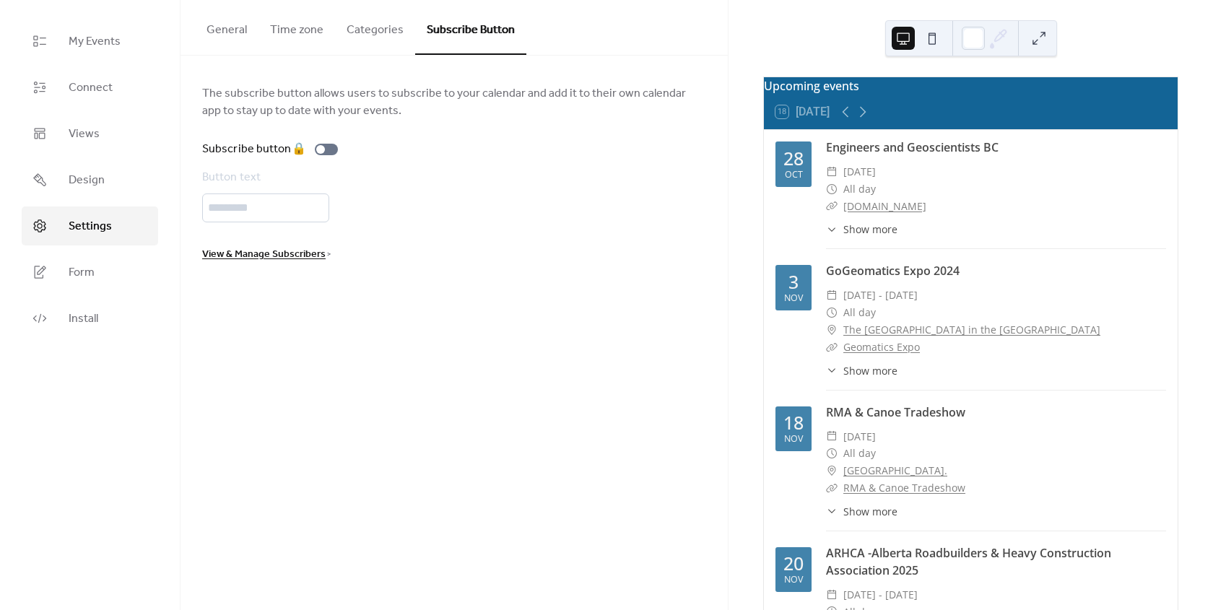
click at [232, 28] on button "General" at bounding box center [227, 26] width 64 height 53
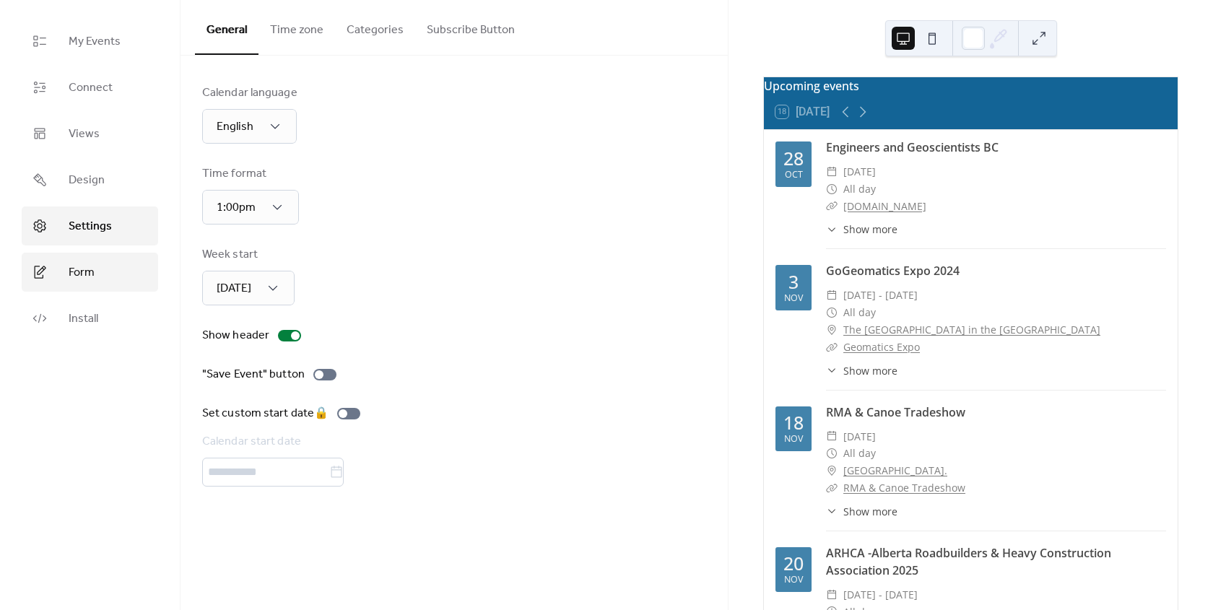
click at [91, 269] on span "Form" at bounding box center [82, 272] width 26 height 17
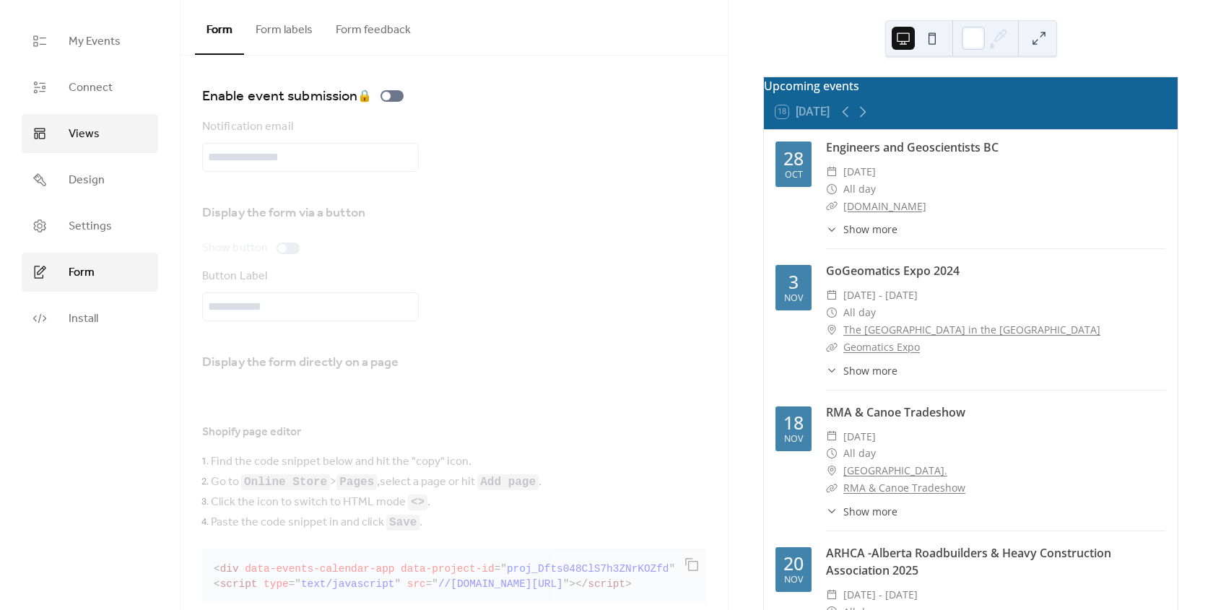
click at [92, 137] on span "Views" at bounding box center [84, 134] width 31 height 17
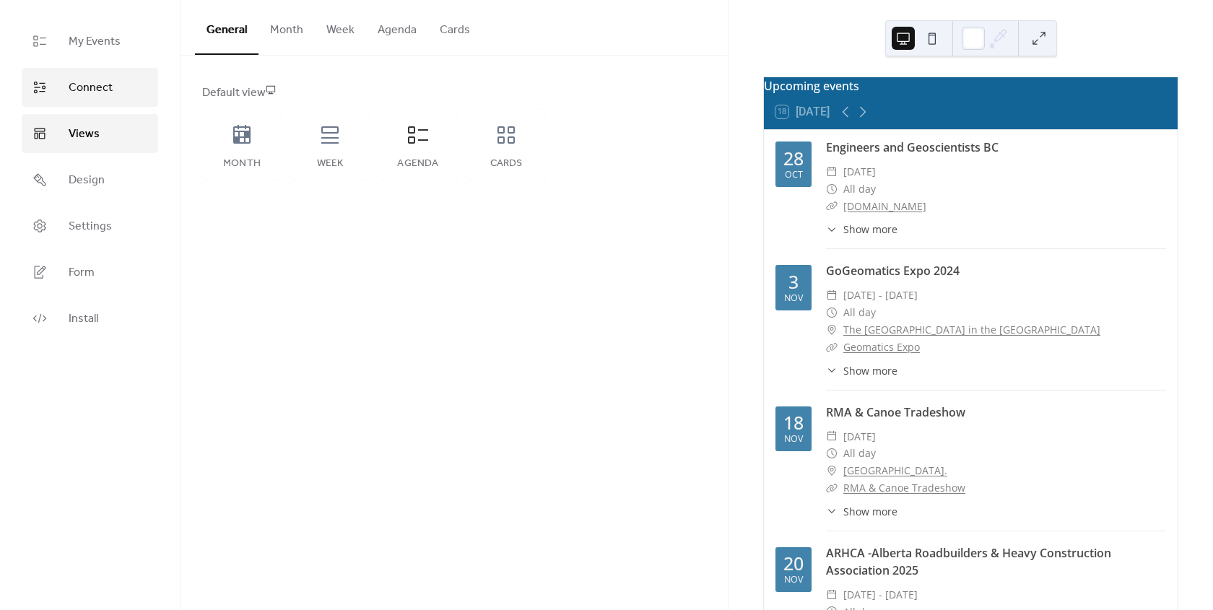
click at [90, 92] on span "Connect" at bounding box center [91, 87] width 44 height 17
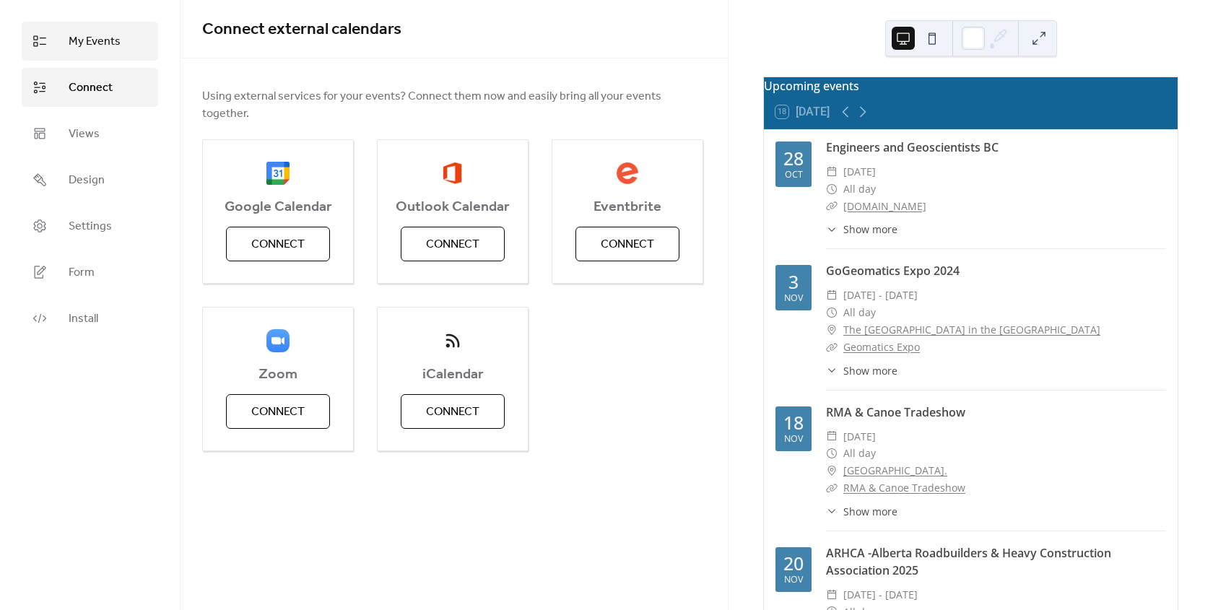
click at [87, 38] on span "My Events" at bounding box center [95, 41] width 52 height 17
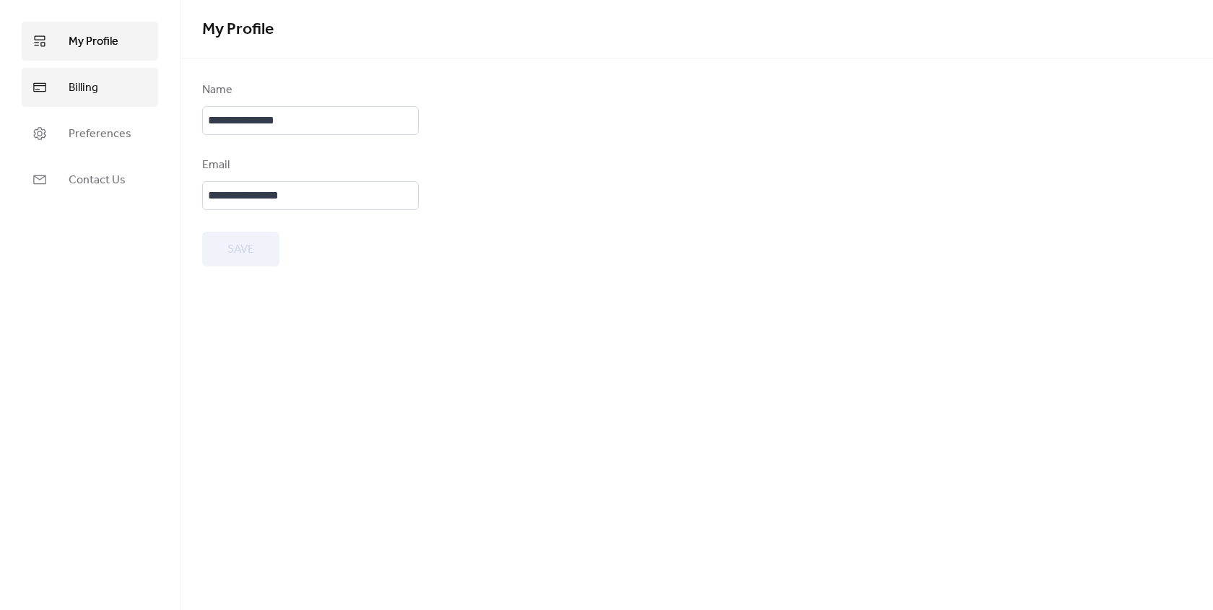
click at [70, 86] on span "Billing" at bounding box center [84, 87] width 30 height 17
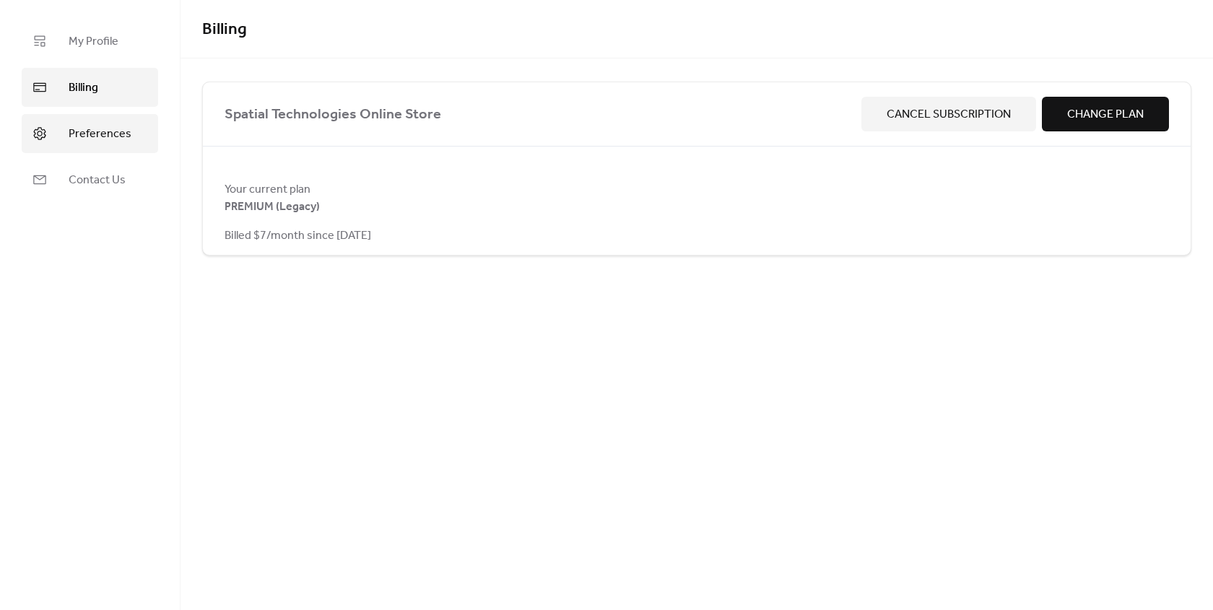
click at [94, 134] on span "Preferences" at bounding box center [100, 134] width 63 height 17
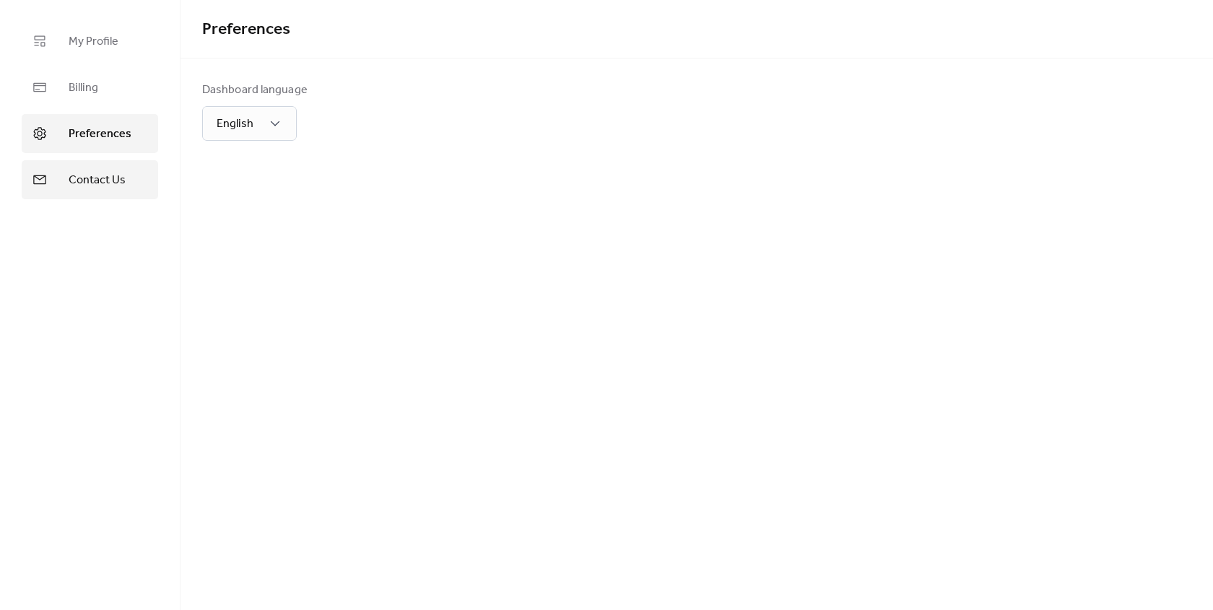
click at [100, 176] on span "Contact Us" at bounding box center [97, 180] width 57 height 17
